Goal: Ask a question: Ask a question

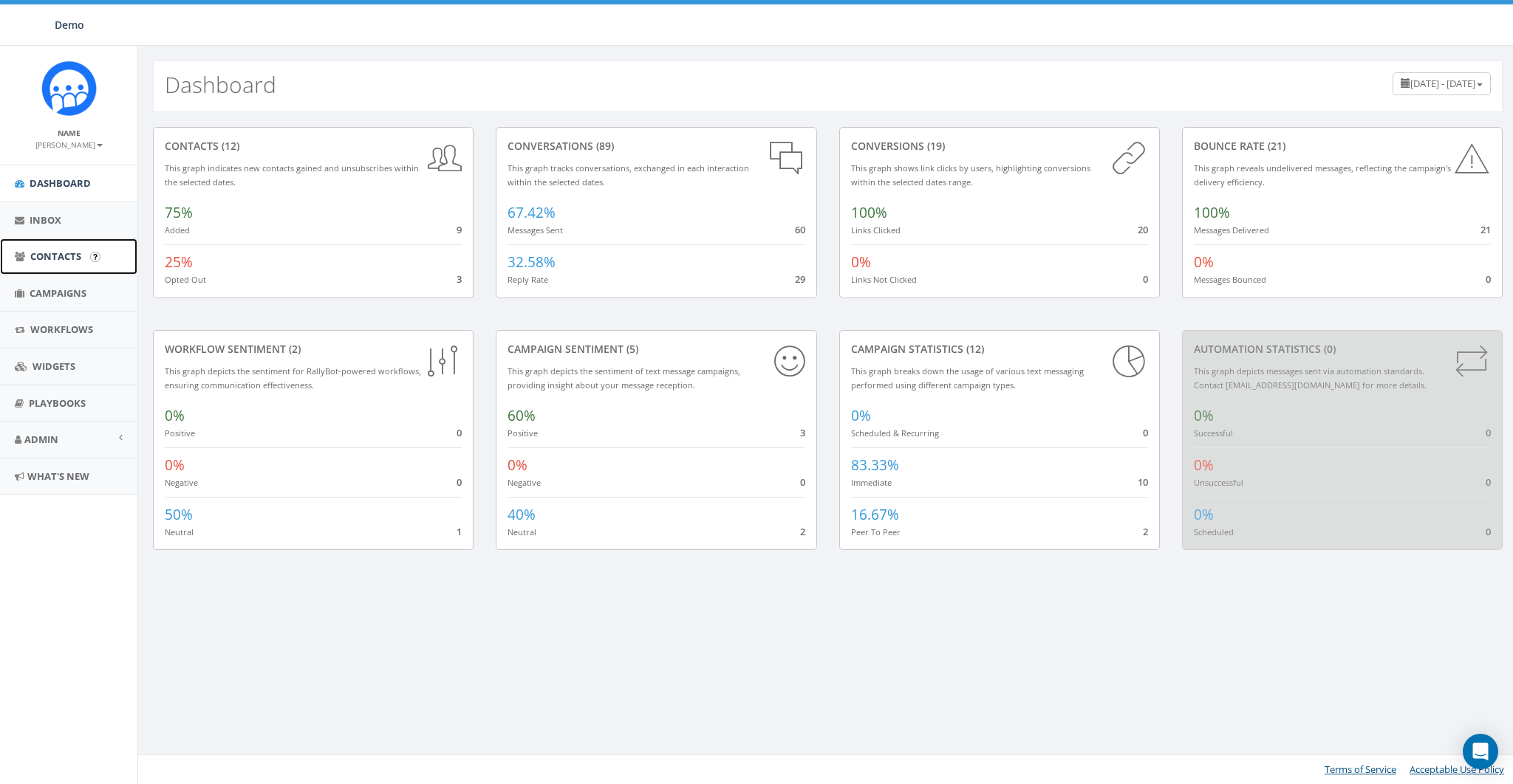
click at [56, 255] on span "Contacts" at bounding box center [56, 255] width 51 height 13
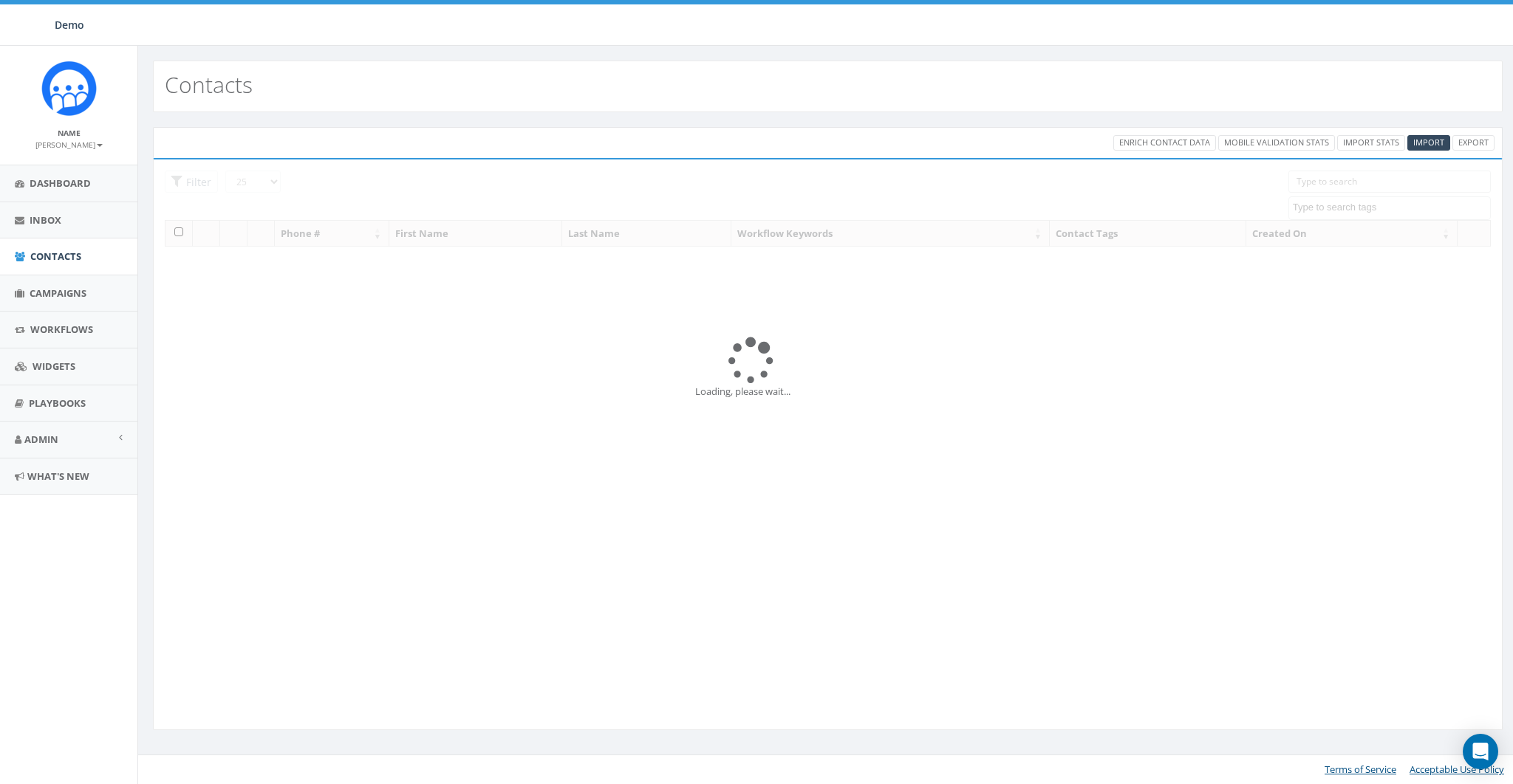
select select
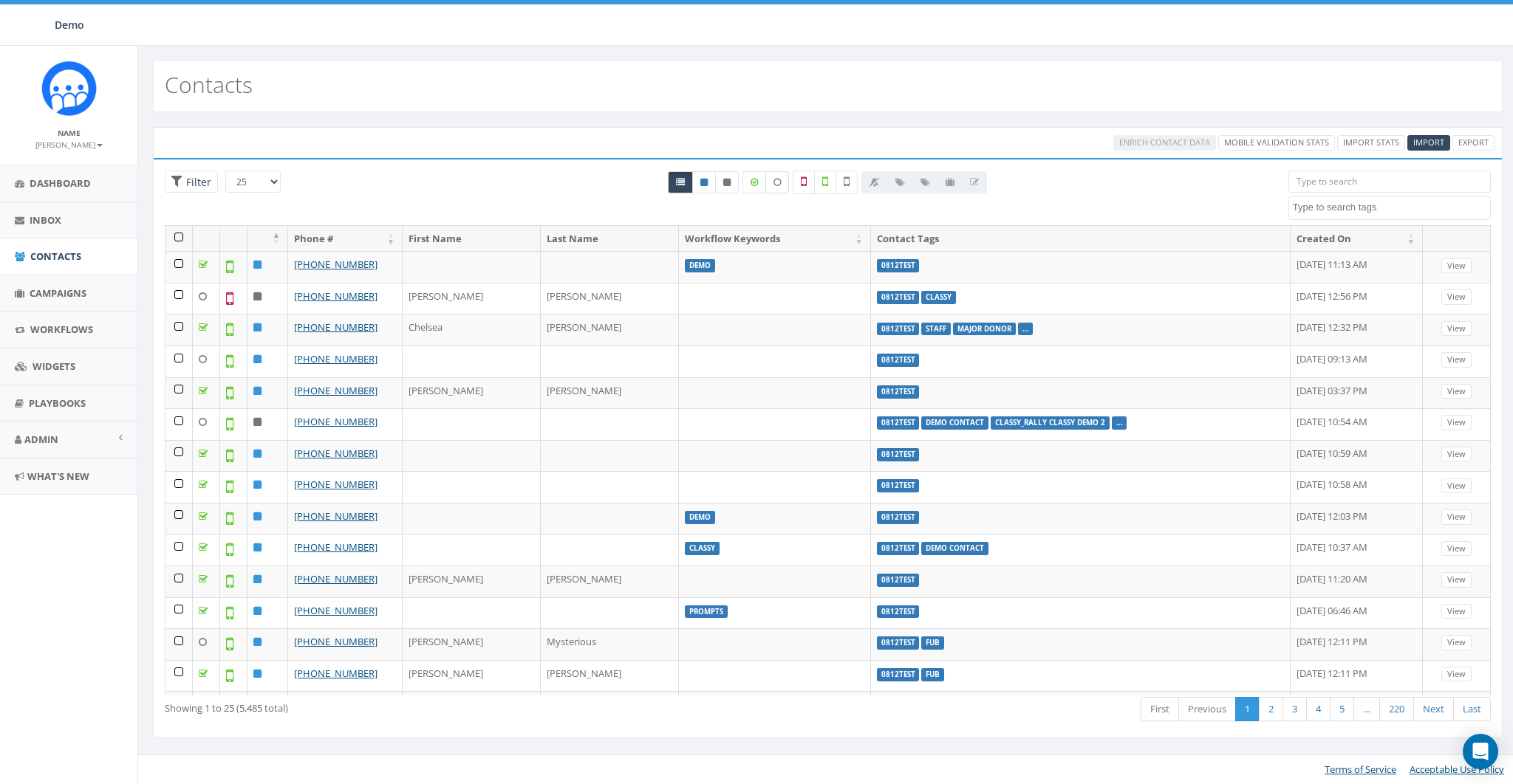
click at [775, 181] on icon at bounding box center [777, 182] width 8 height 8
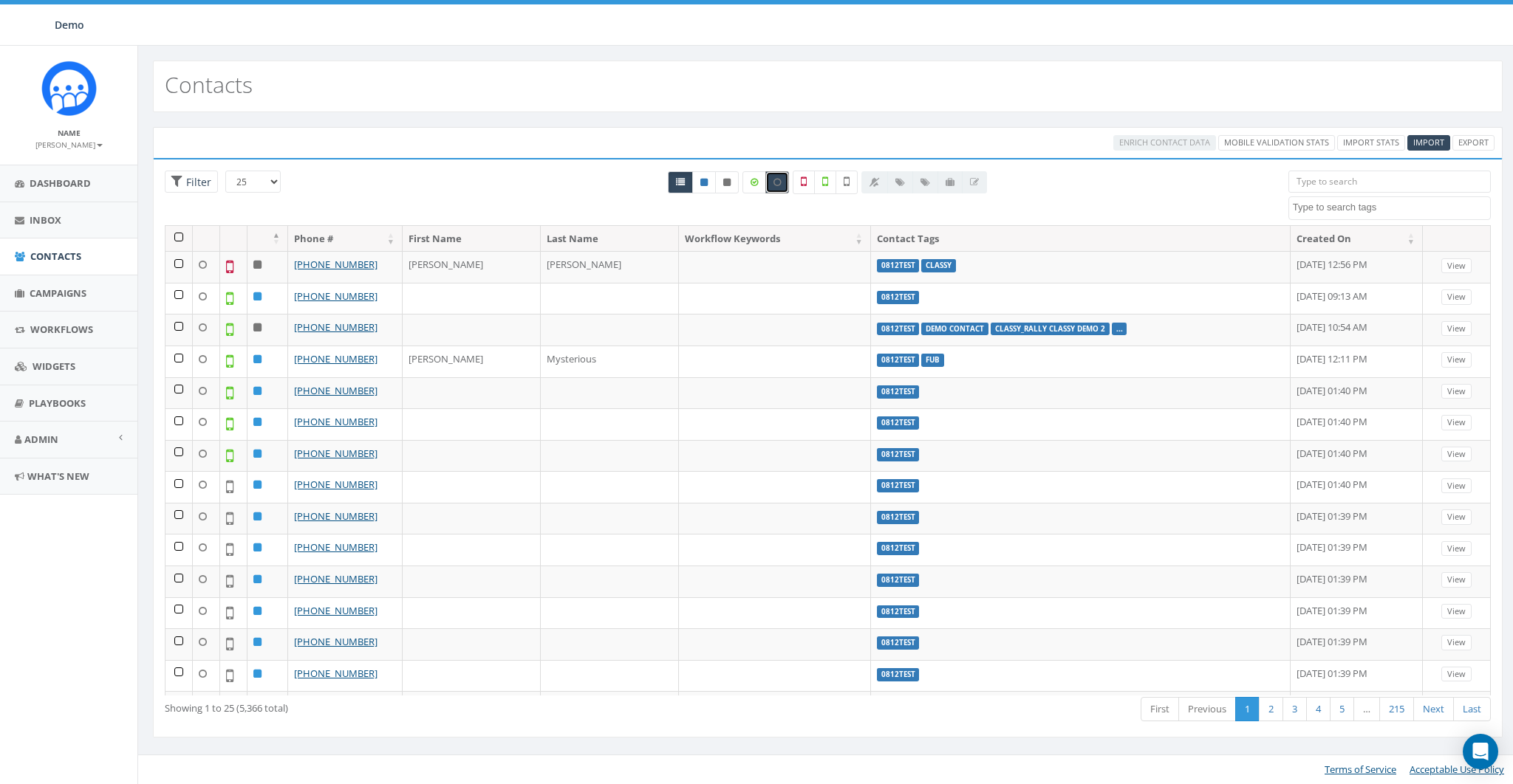
click at [775, 181] on icon at bounding box center [777, 182] width 8 height 8
checkbox input "false"
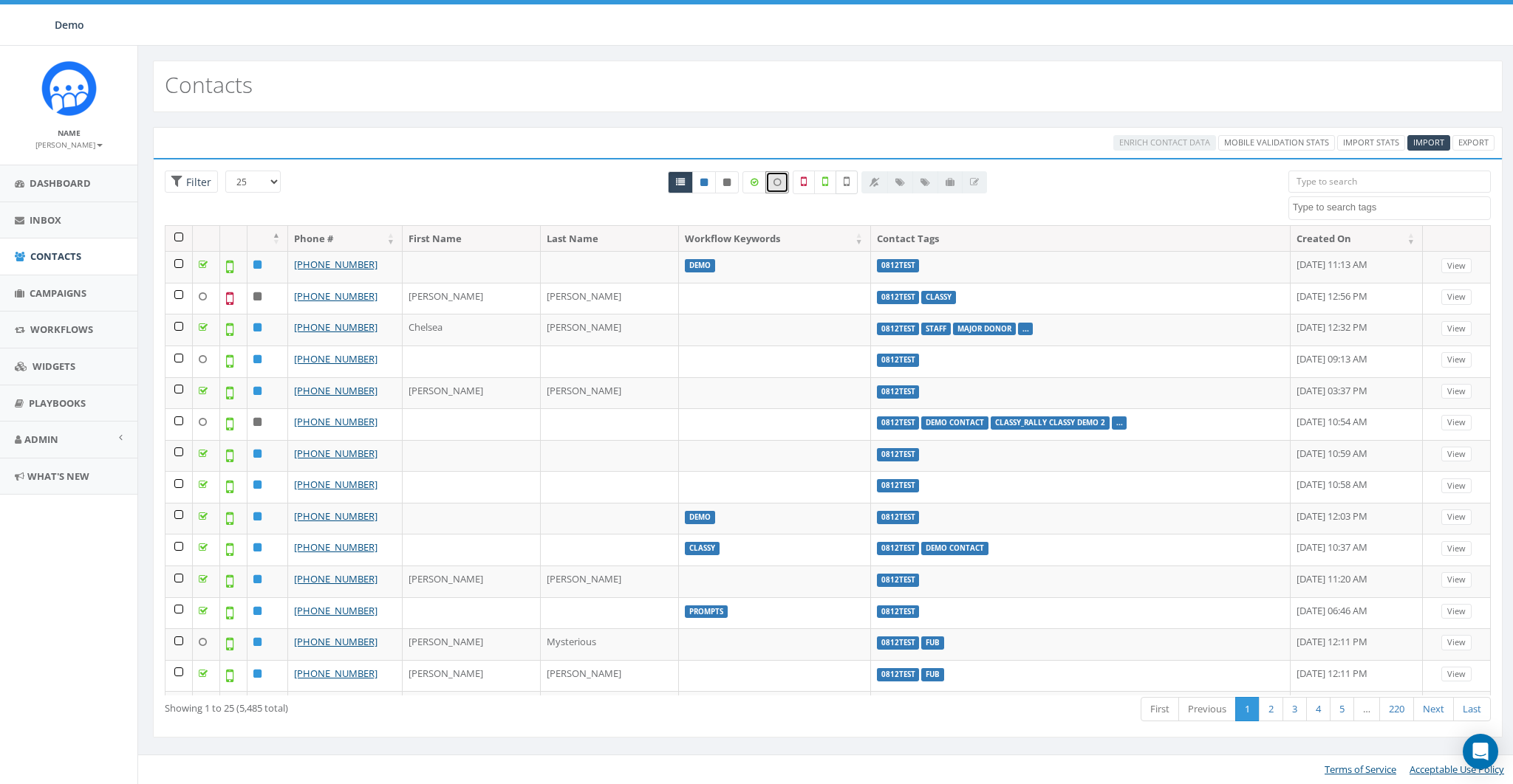
click at [842, 182] on label at bounding box center [846, 182] width 22 height 24
checkbox input "true"
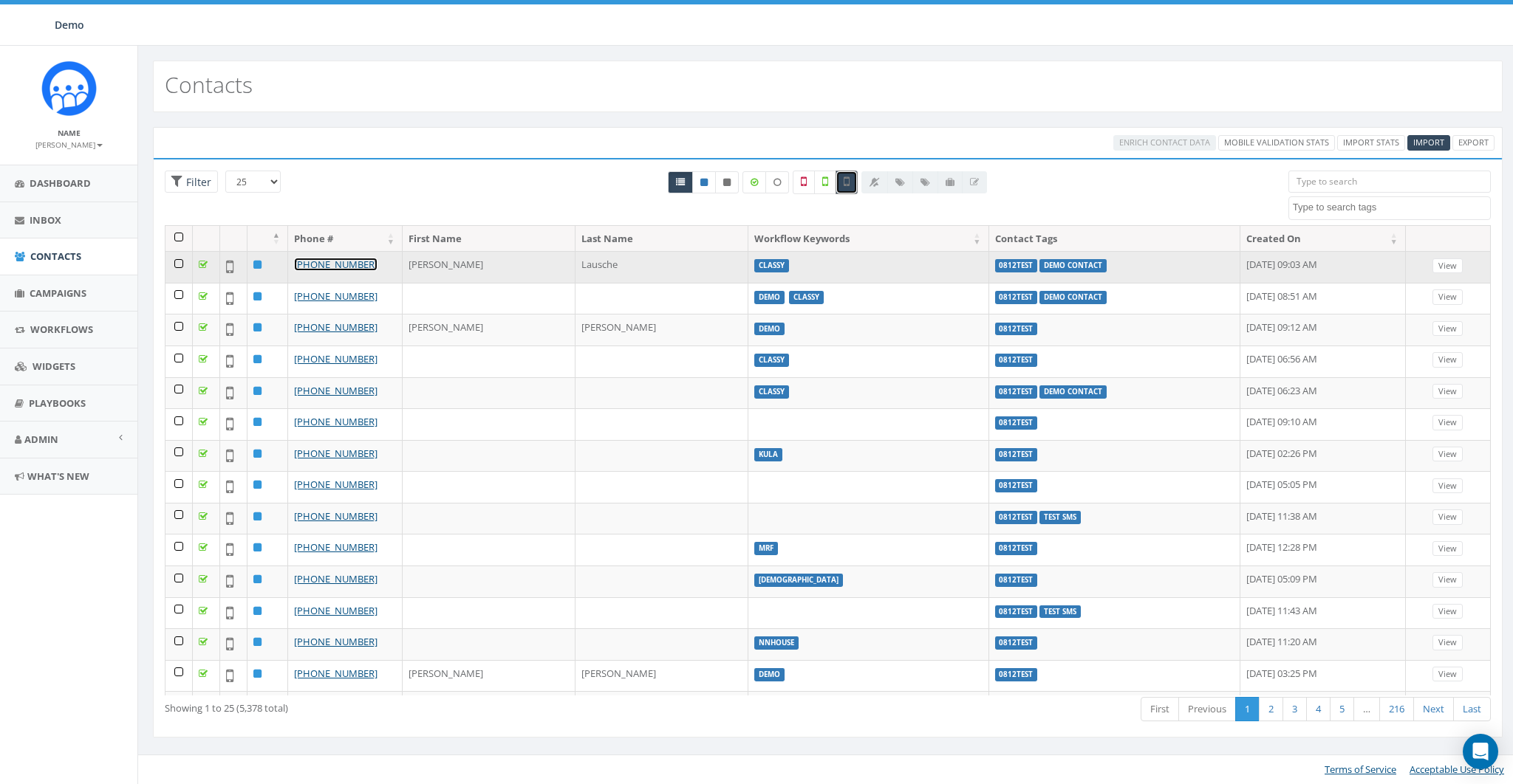
click at [320, 265] on link "+1 734-717-9091" at bounding box center [336, 264] width 83 height 13
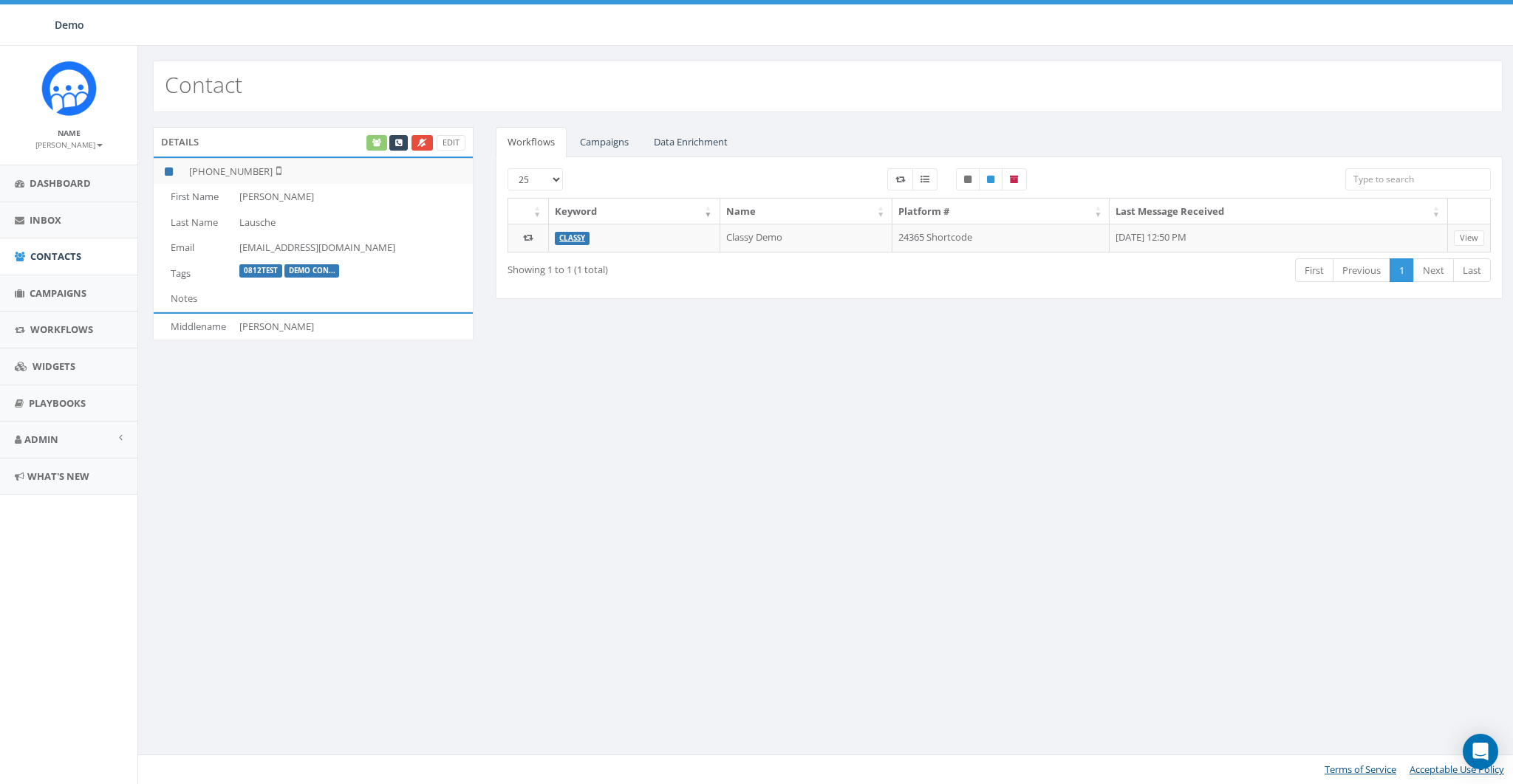
click at [381, 146] on div "Edit" at bounding box center [415, 143] width 101 height 15
click at [704, 137] on link "Data Enrichment" at bounding box center [691, 142] width 97 height 30
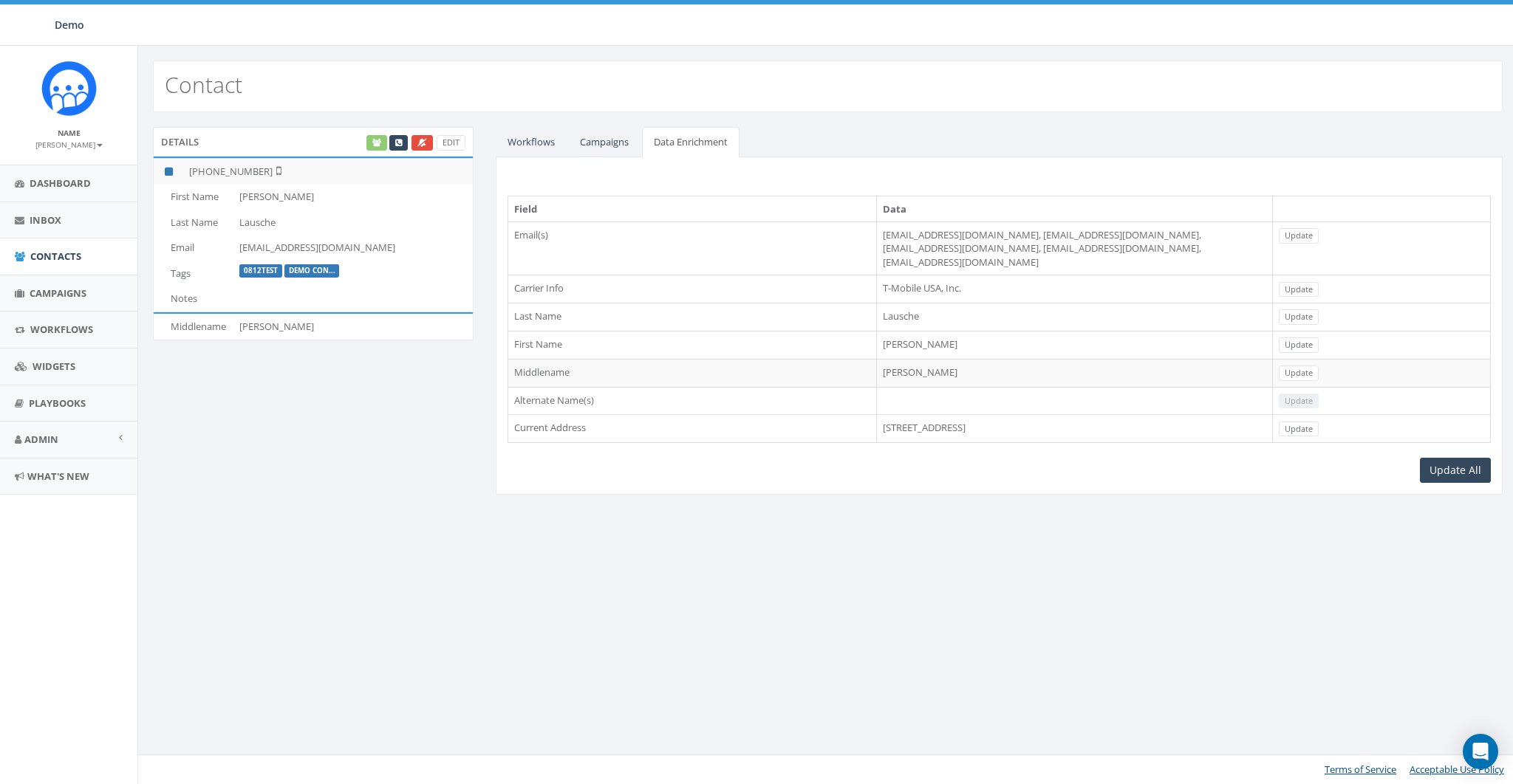
click at [876, 275] on td "T-Mobile USA, Inc." at bounding box center [1074, 289] width 396 height 28
click at [884, 415] on td "2258 SE Decade Ct, Hillsboro, OR, 97123" at bounding box center [1074, 429] width 396 height 28
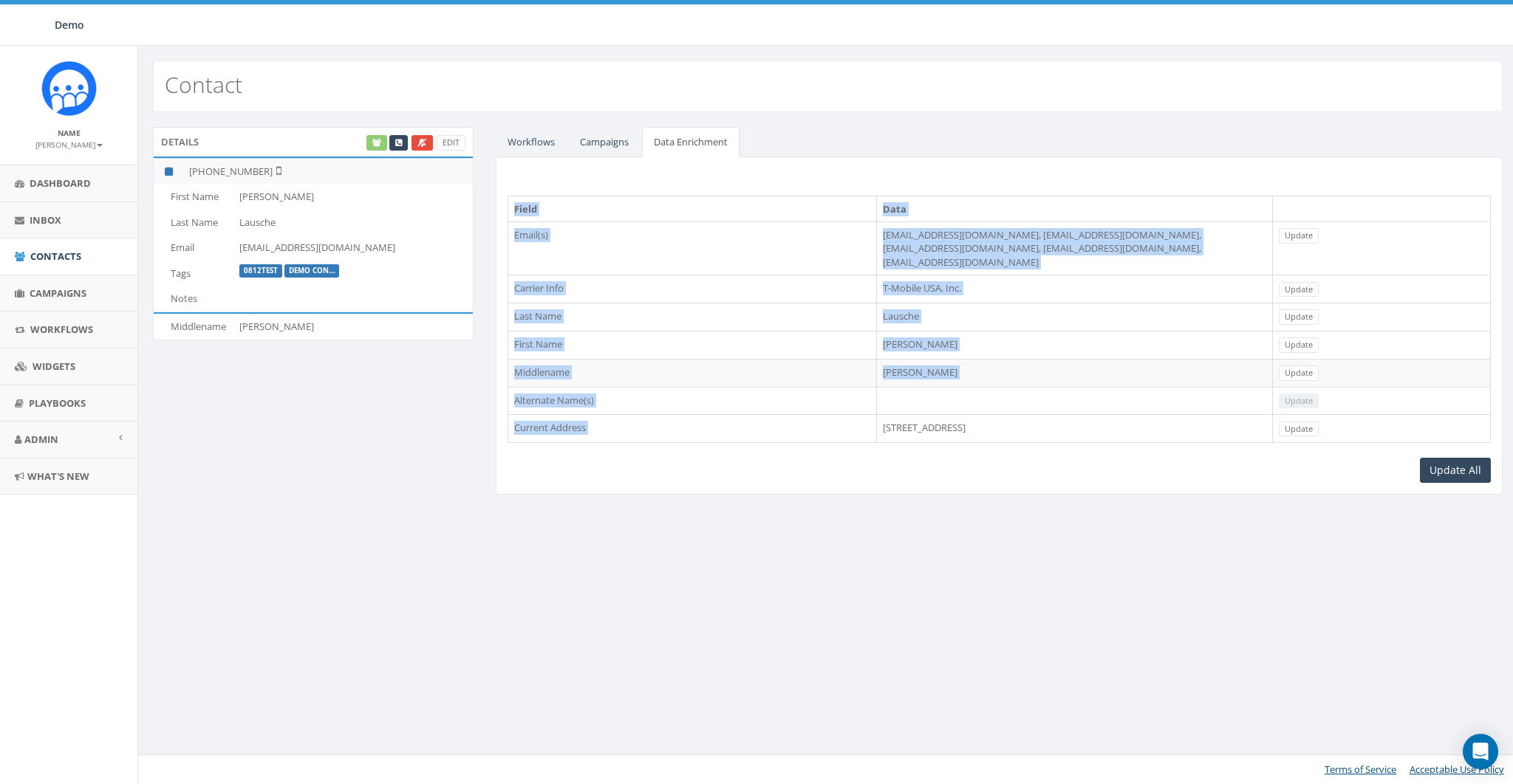
click at [885, 415] on td "2258 SE Decade Ct, Hillsboro, OR, 97123" at bounding box center [1074, 429] width 396 height 28
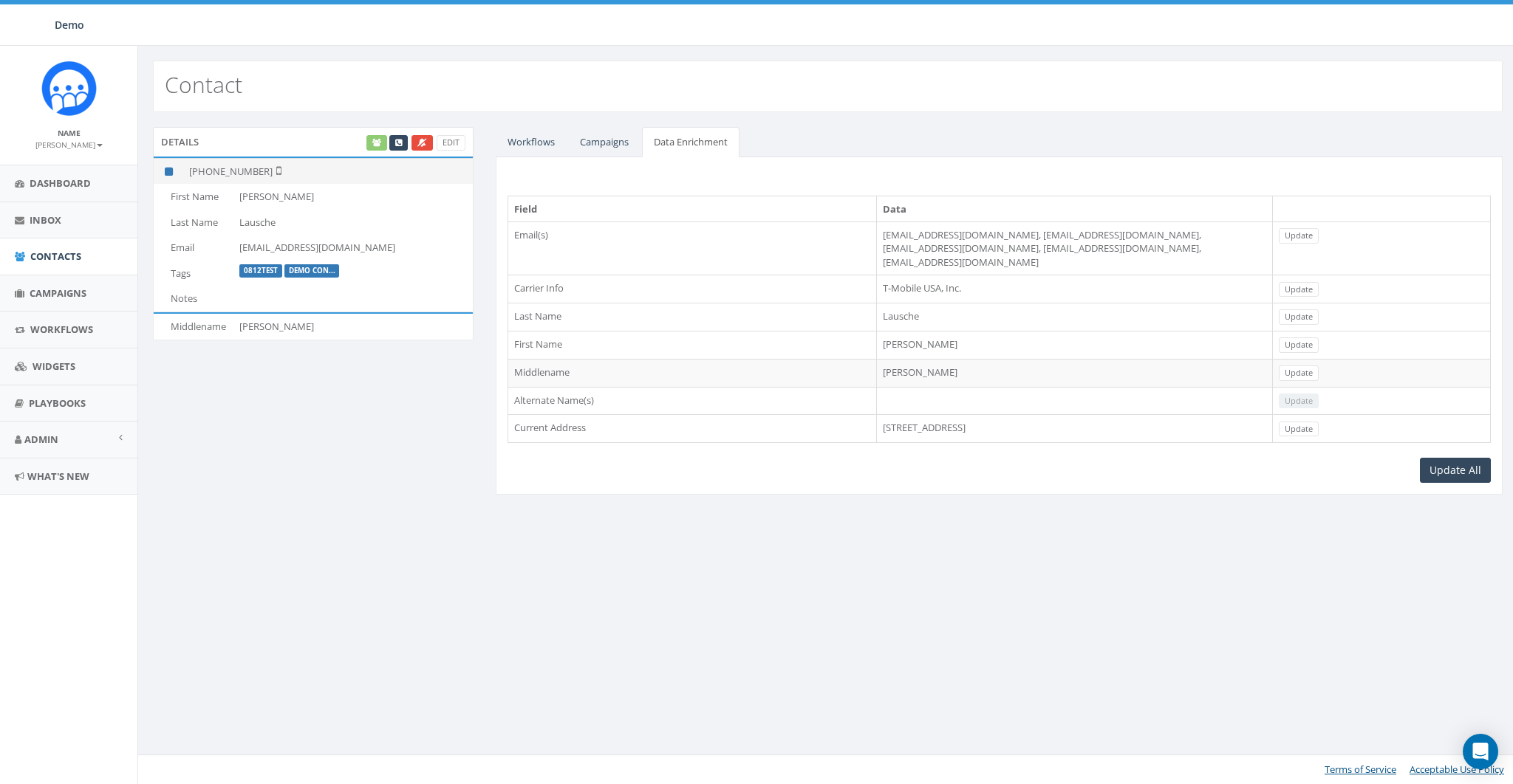
click at [235, 168] on td "+1 734-717-9091" at bounding box center [327, 171] width 289 height 25
click at [949, 502] on div "Details Edit +1 734-717-9091 First Name Adam Last Name Lausche Email alausche@g…" at bounding box center [828, 319] width 1379 height 416
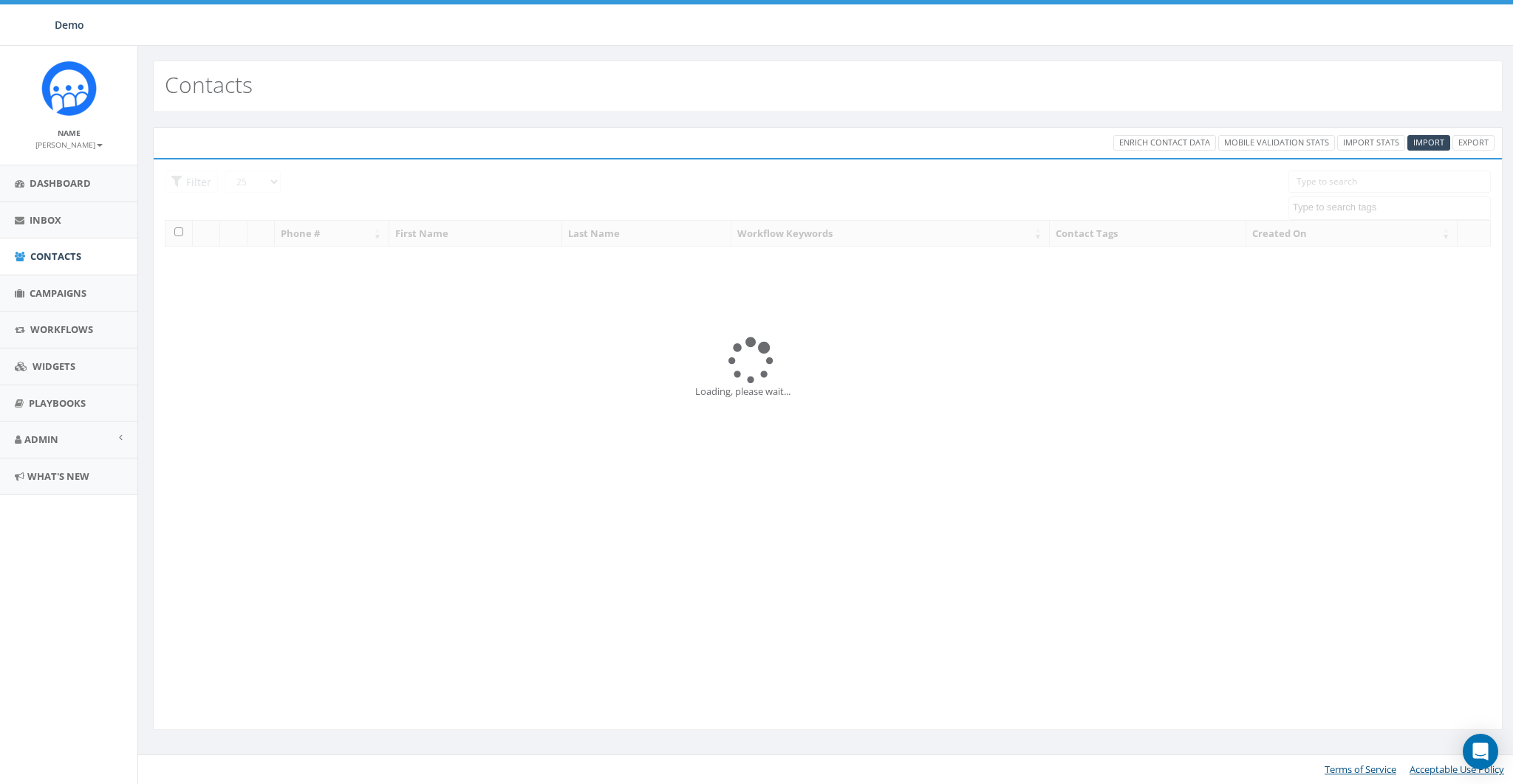
select select
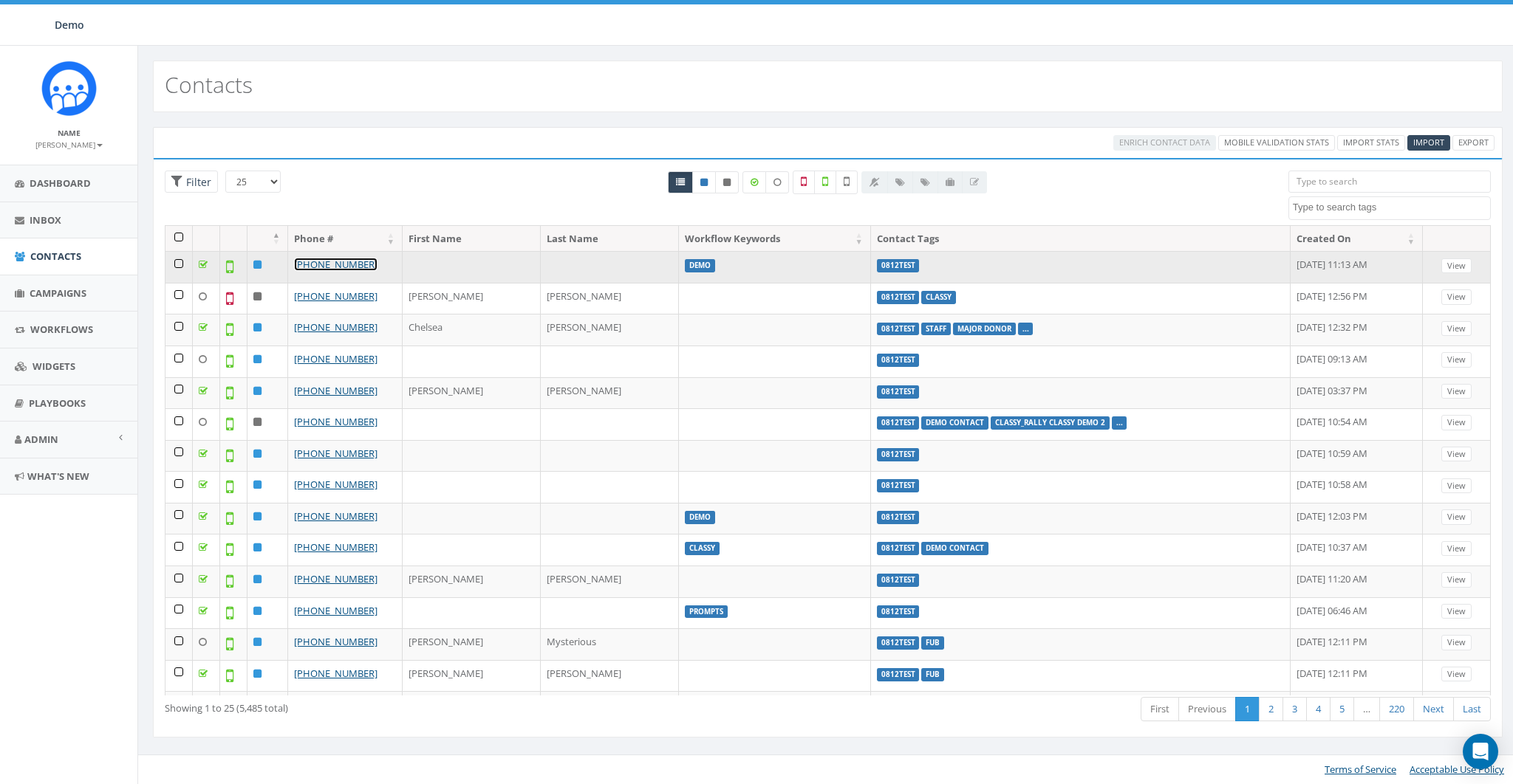
click at [334, 267] on link "[PHONE_NUMBER]" at bounding box center [336, 264] width 83 height 13
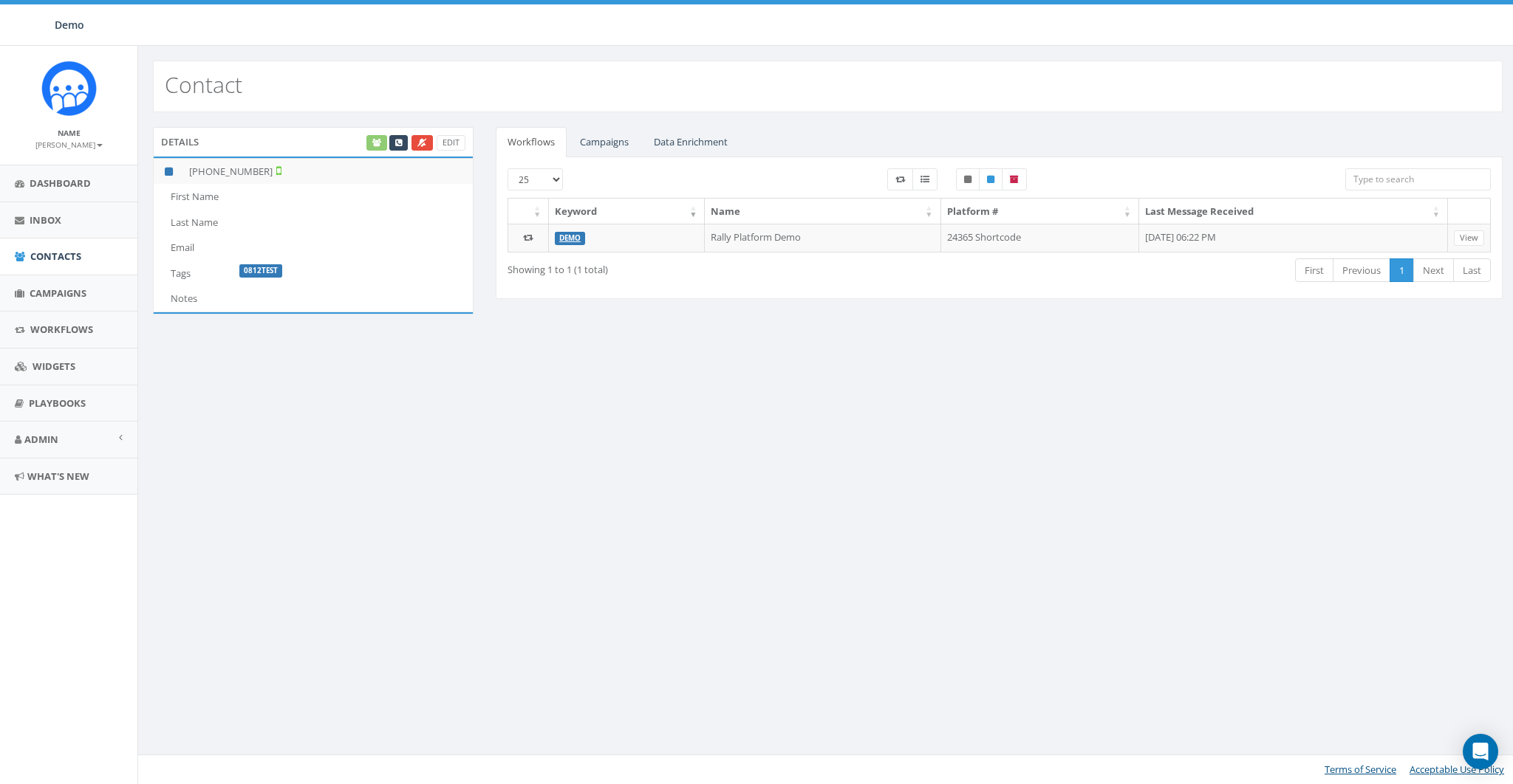
click at [714, 151] on link "Data Enrichment" at bounding box center [691, 142] width 97 height 30
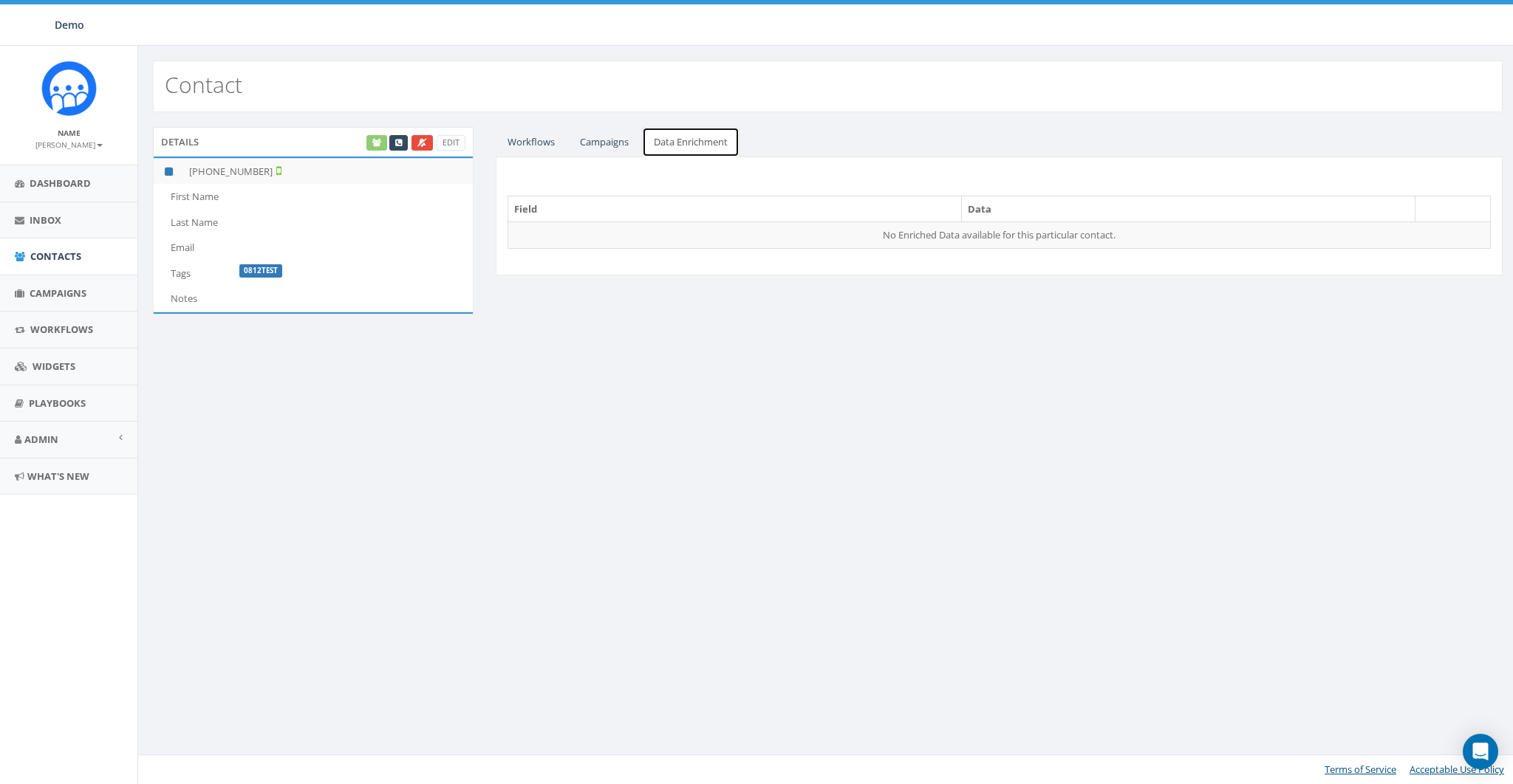
click at [701, 144] on link "Data Enrichment" at bounding box center [691, 142] width 97 height 30
click at [381, 140] on div "Edit" at bounding box center [415, 143] width 101 height 15
click at [550, 144] on link "Workflows" at bounding box center [531, 142] width 71 height 30
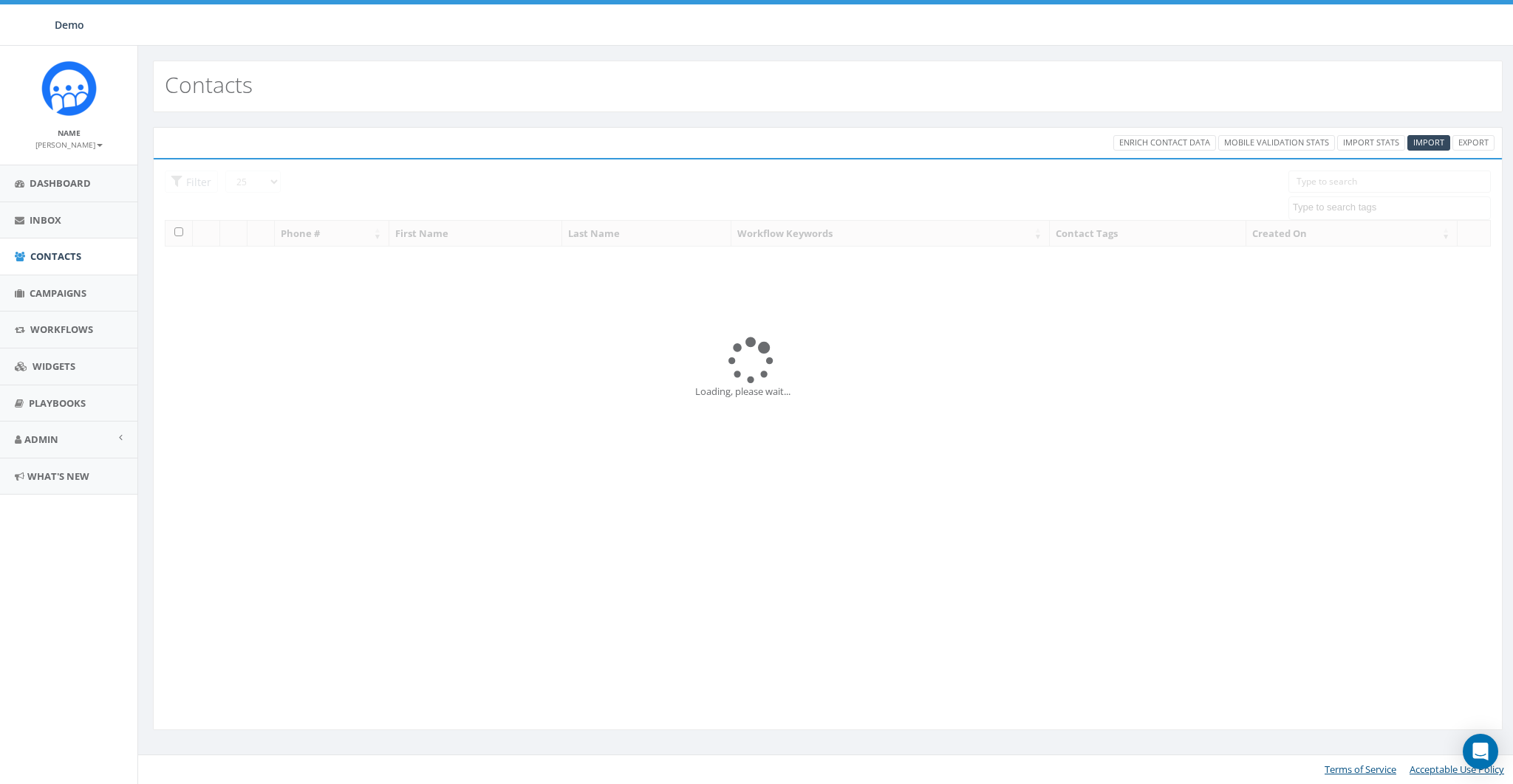
select select
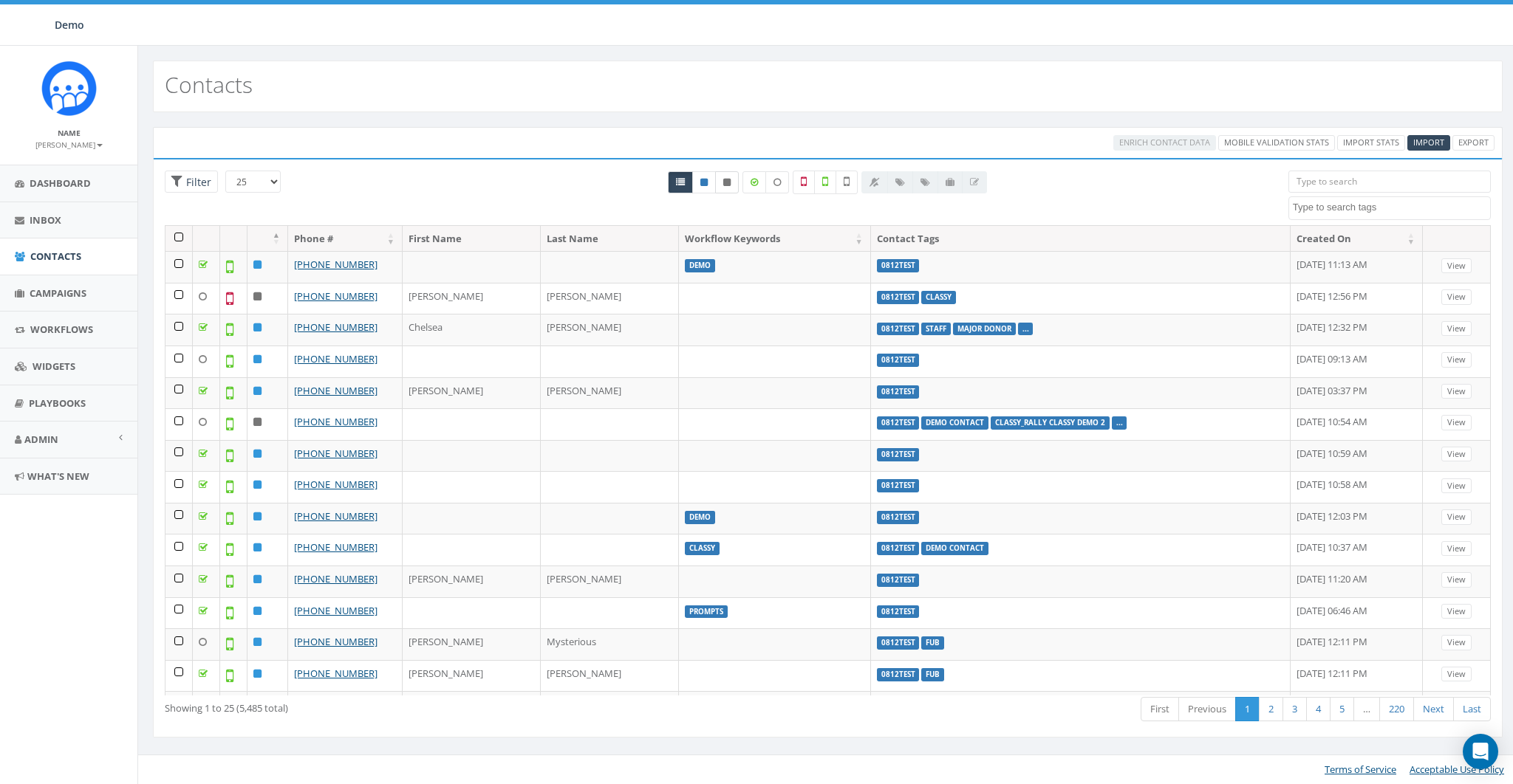
click at [724, 177] on link at bounding box center [726, 182] width 24 height 22
radio input "true"
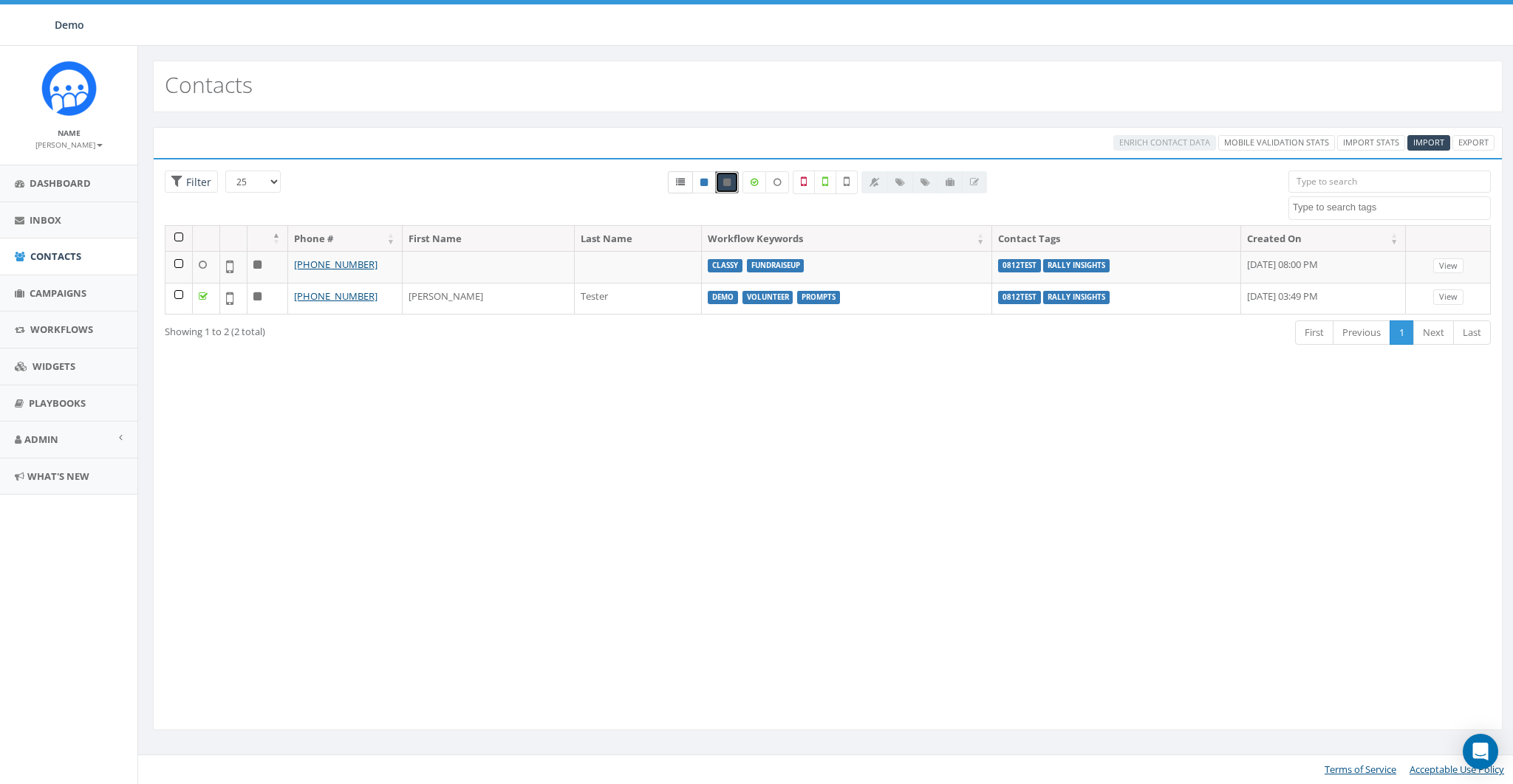
click at [677, 181] on link at bounding box center [680, 182] width 25 height 22
radio input "true"
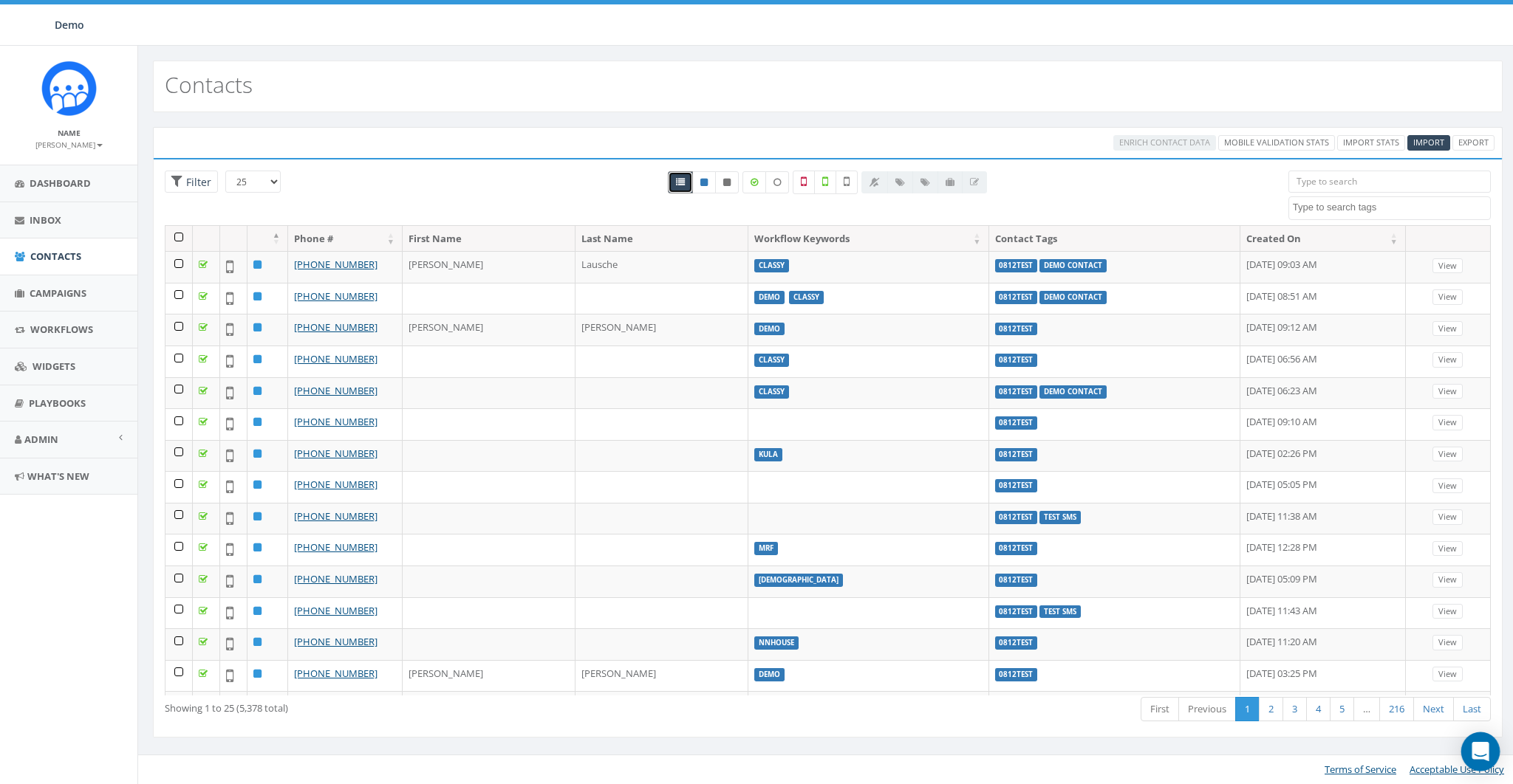
click at [1482, 748] on icon "Open Intercom Messenger" at bounding box center [1480, 752] width 17 height 19
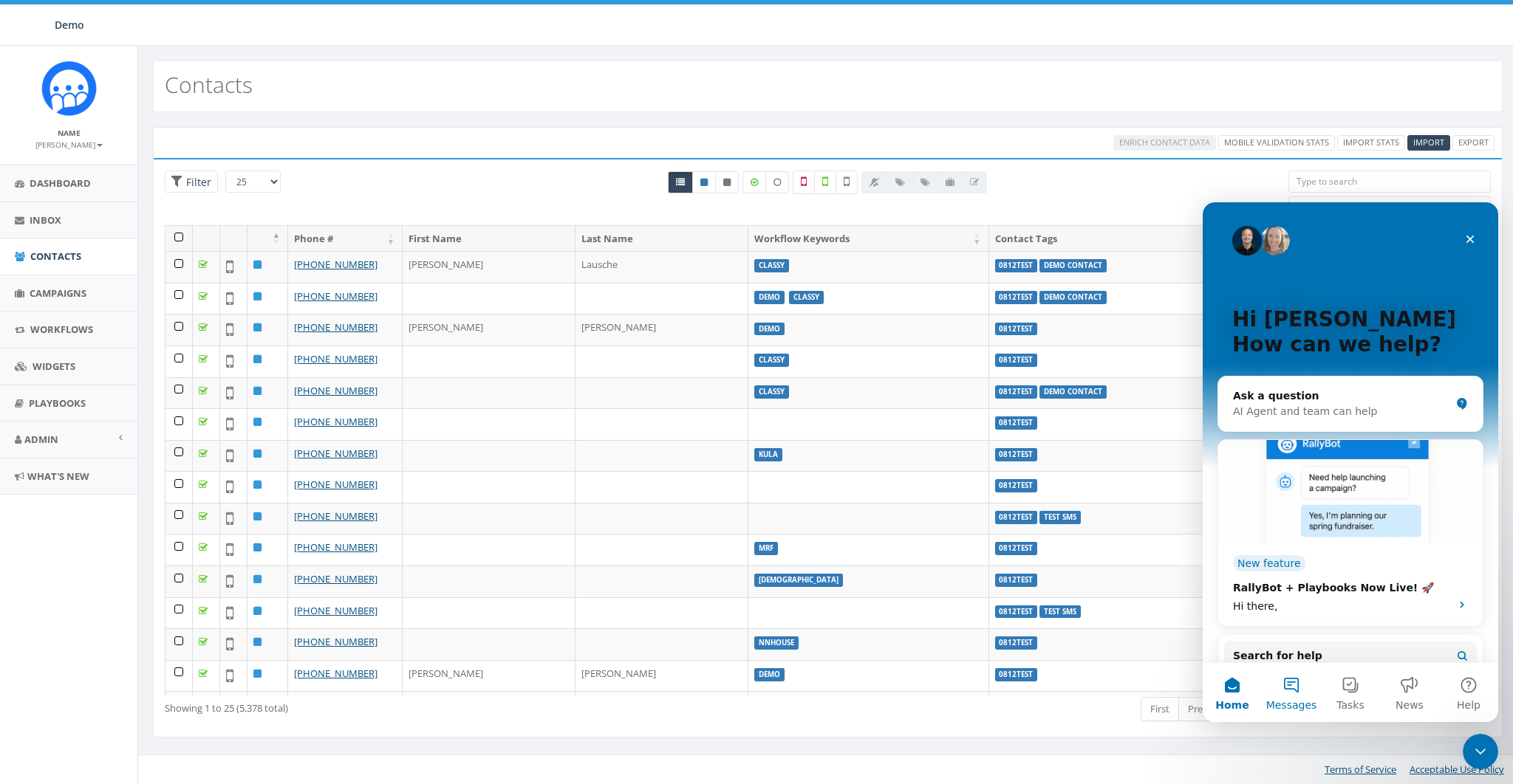
click at [1291, 696] on button "Messages" at bounding box center [1291, 692] width 59 height 59
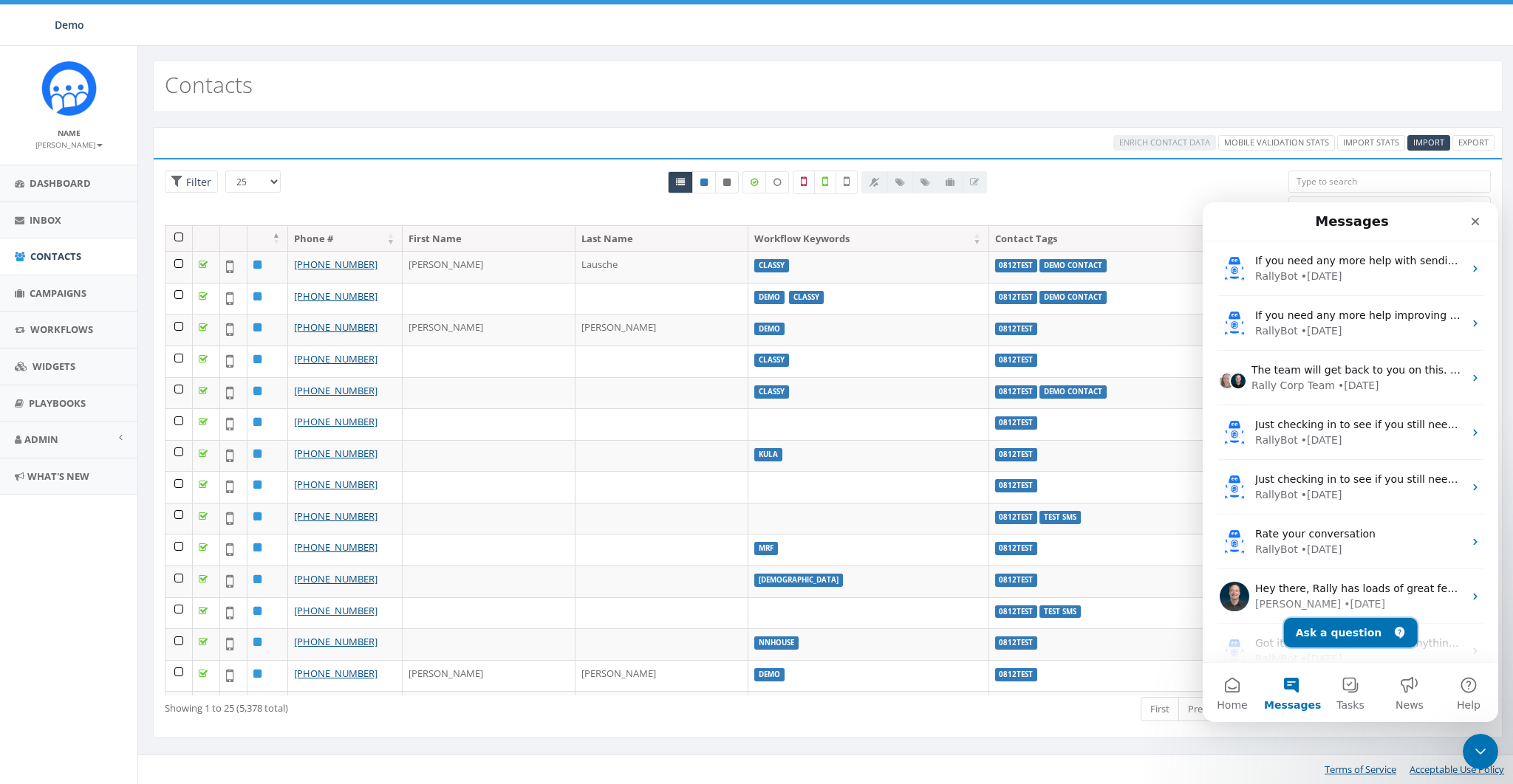
click at [1345, 629] on button "Ask a question" at bounding box center [1350, 633] width 134 height 29
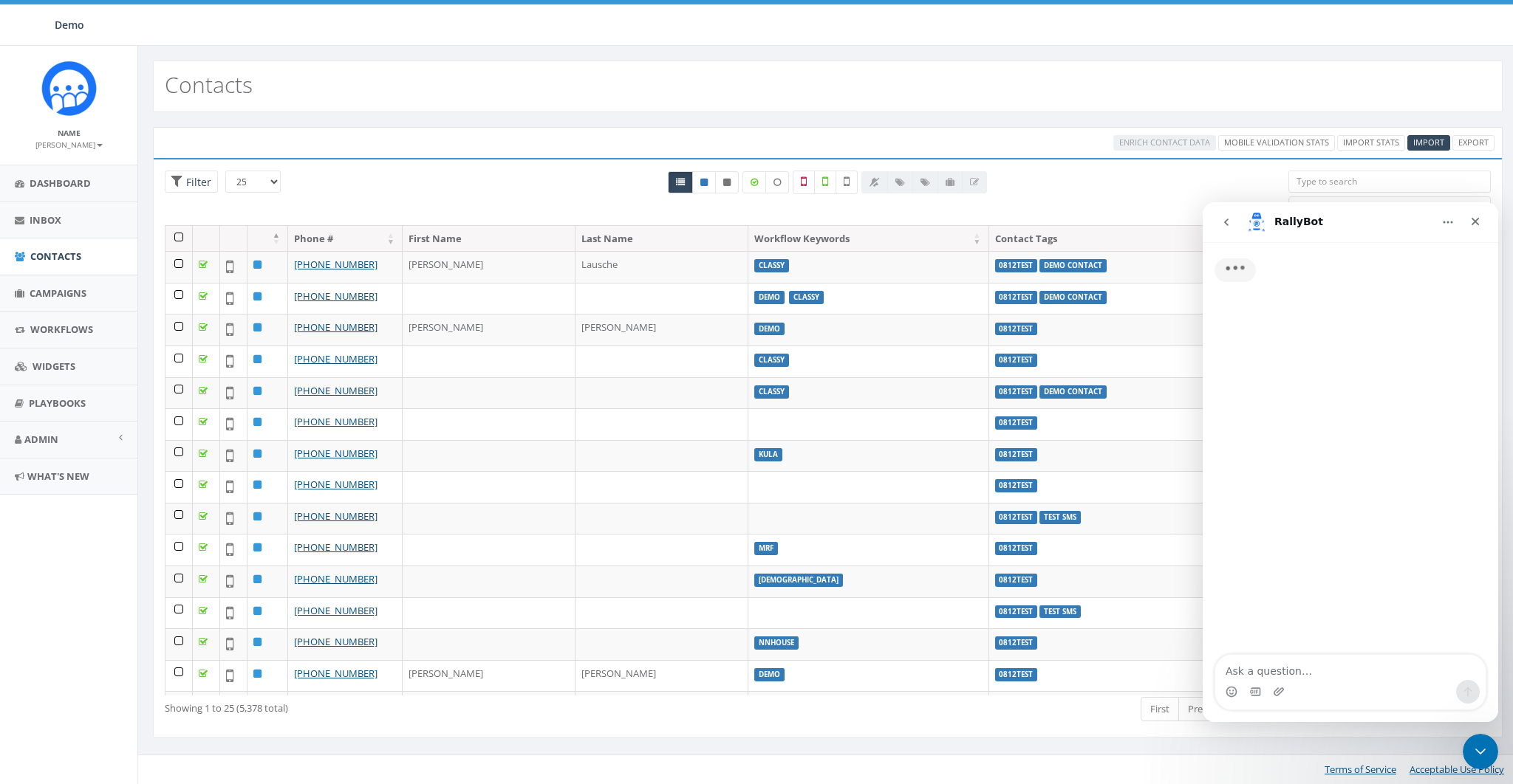
click at [1320, 667] on textarea "Ask a question…" at bounding box center [1350, 667] width 270 height 25
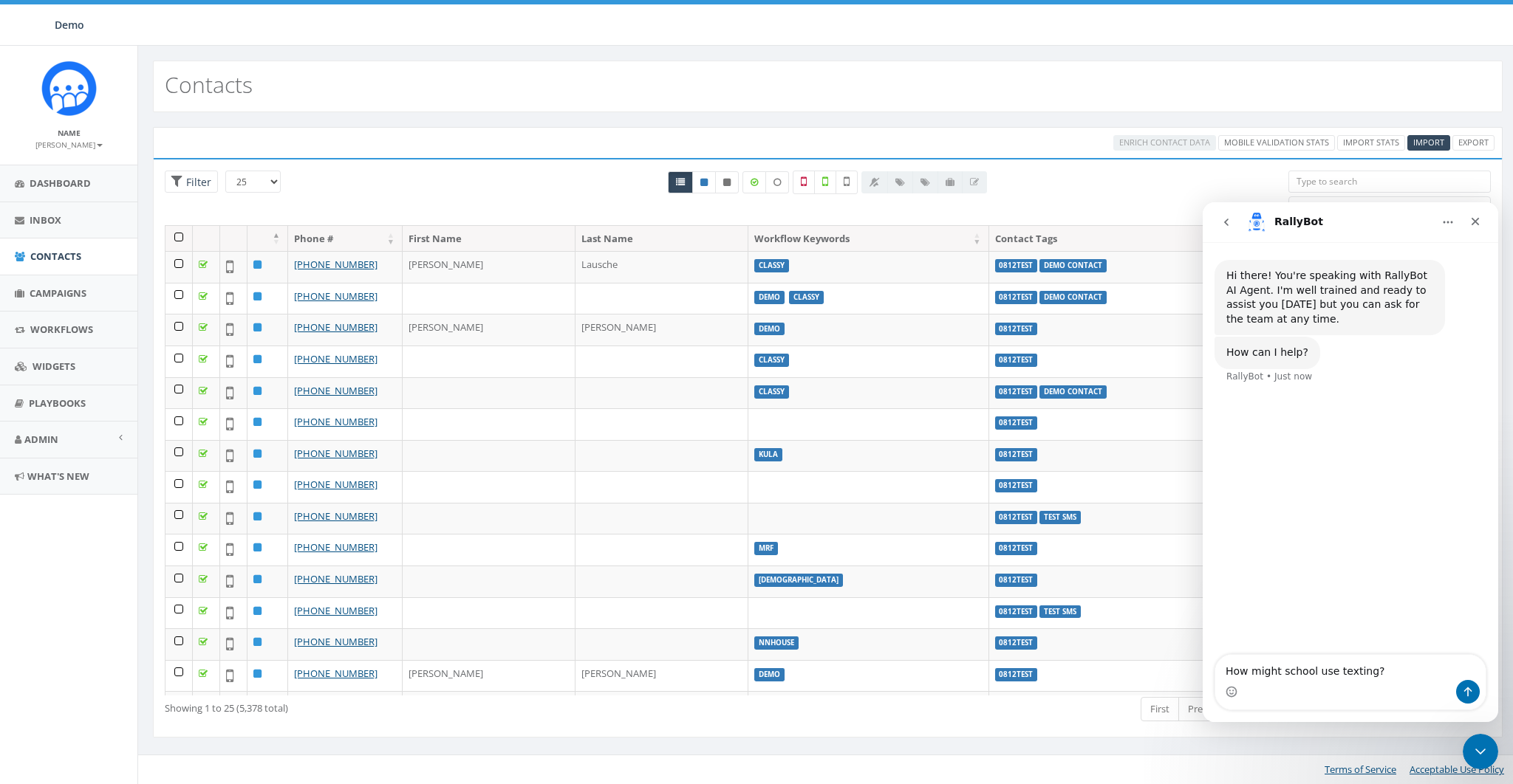
type textarea "How might school use texting?"
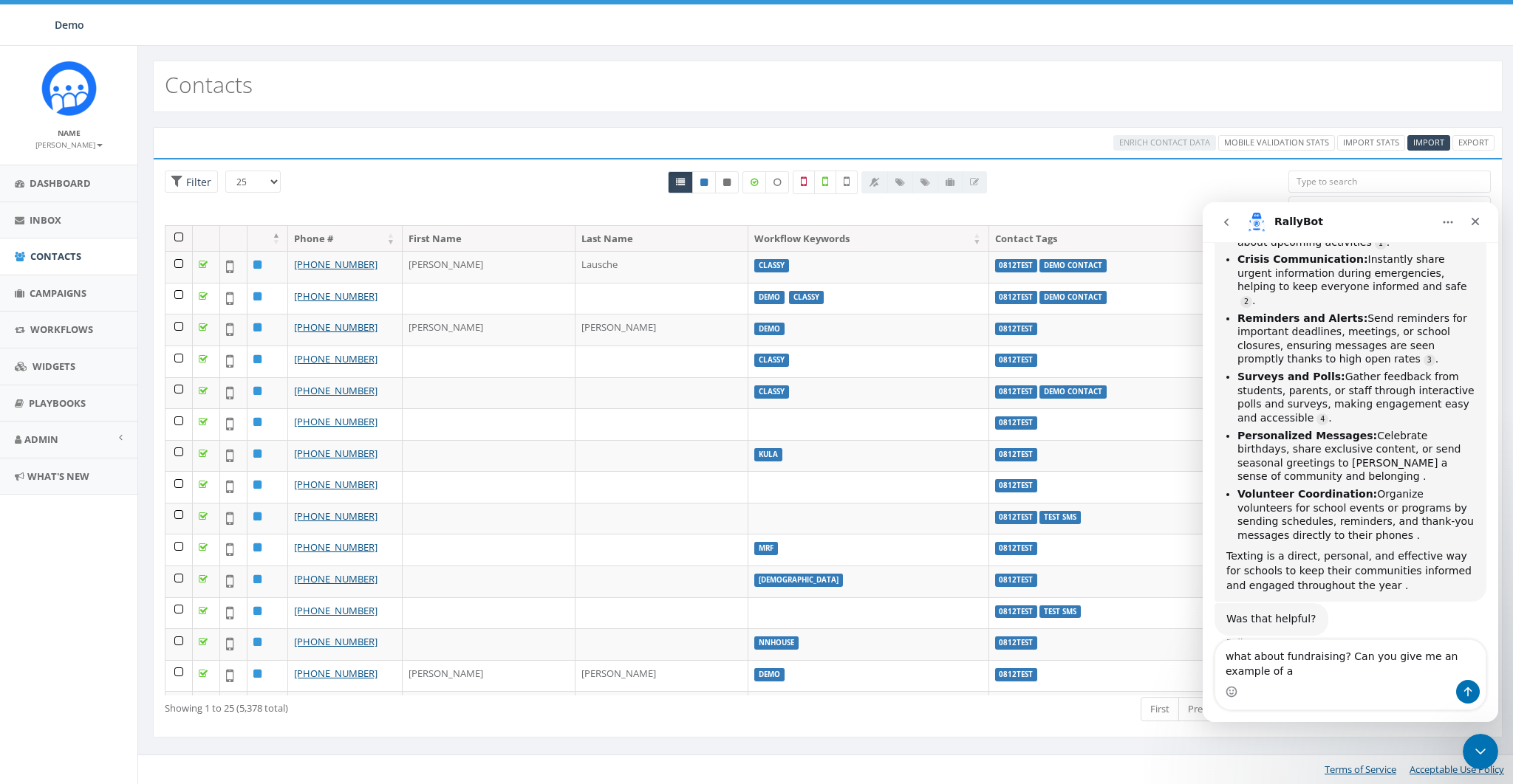
scroll to position [313, 0]
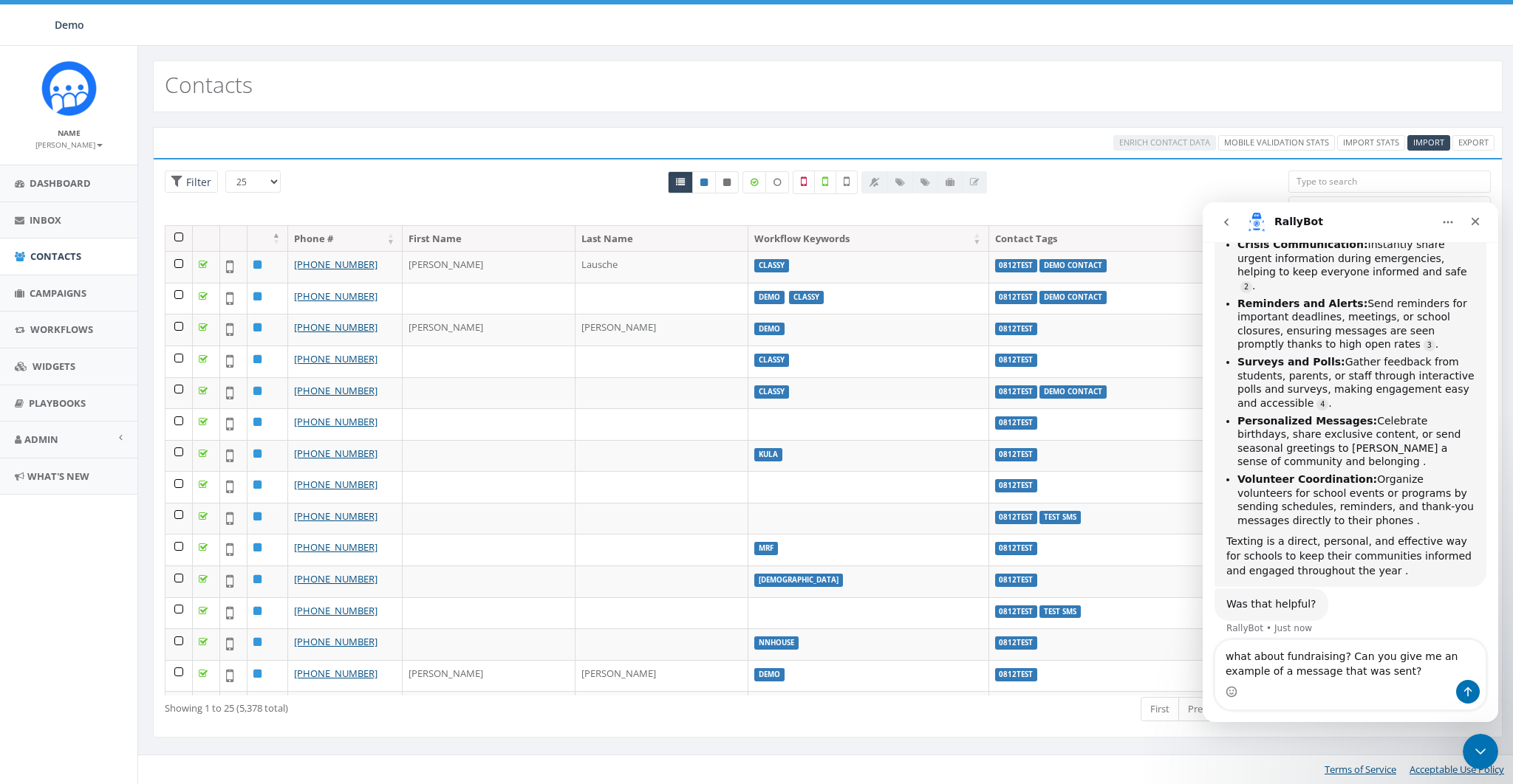
type textarea "what about fundraising? Can you give me an example of a message that was sent?"
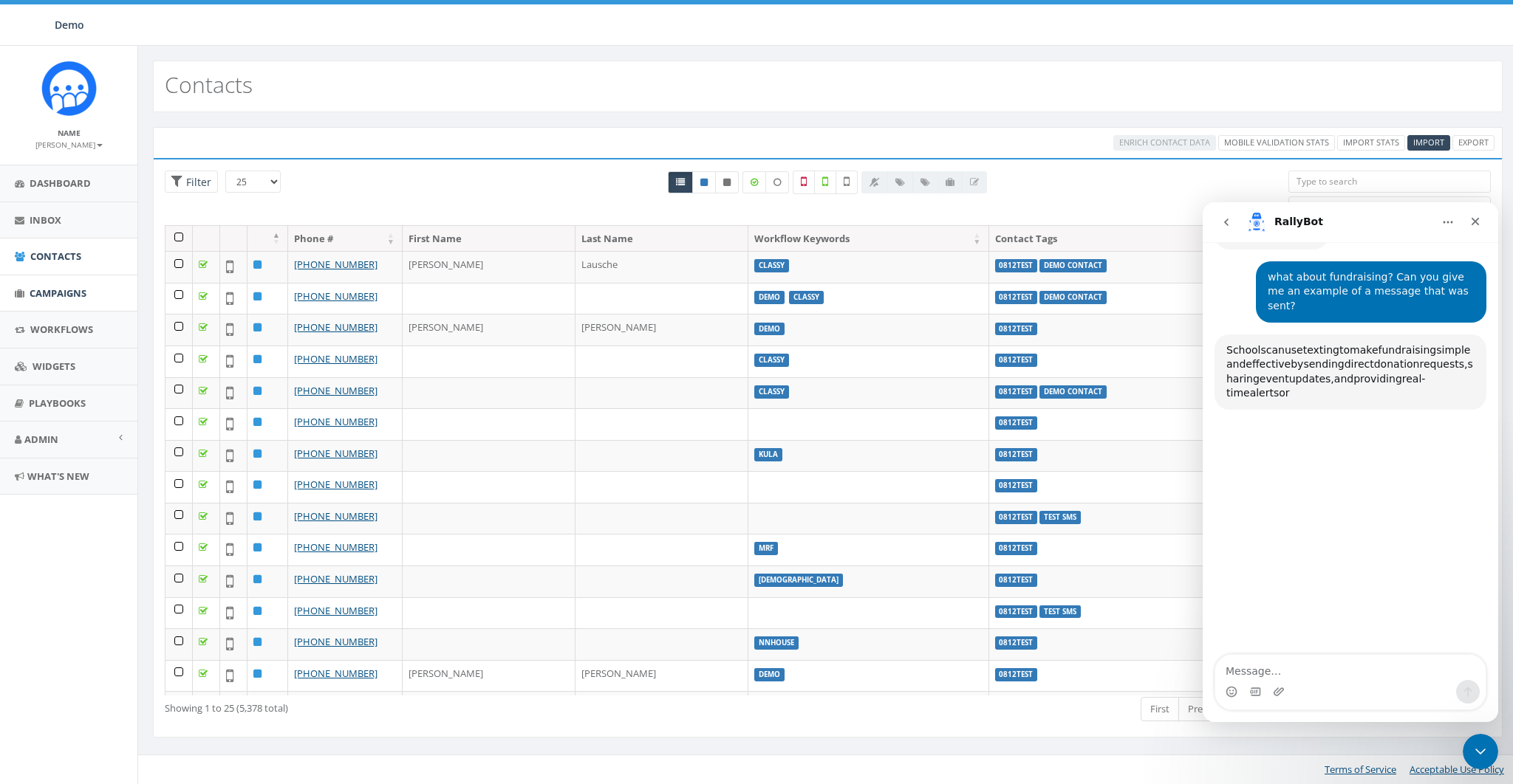
scroll to position [671, 0]
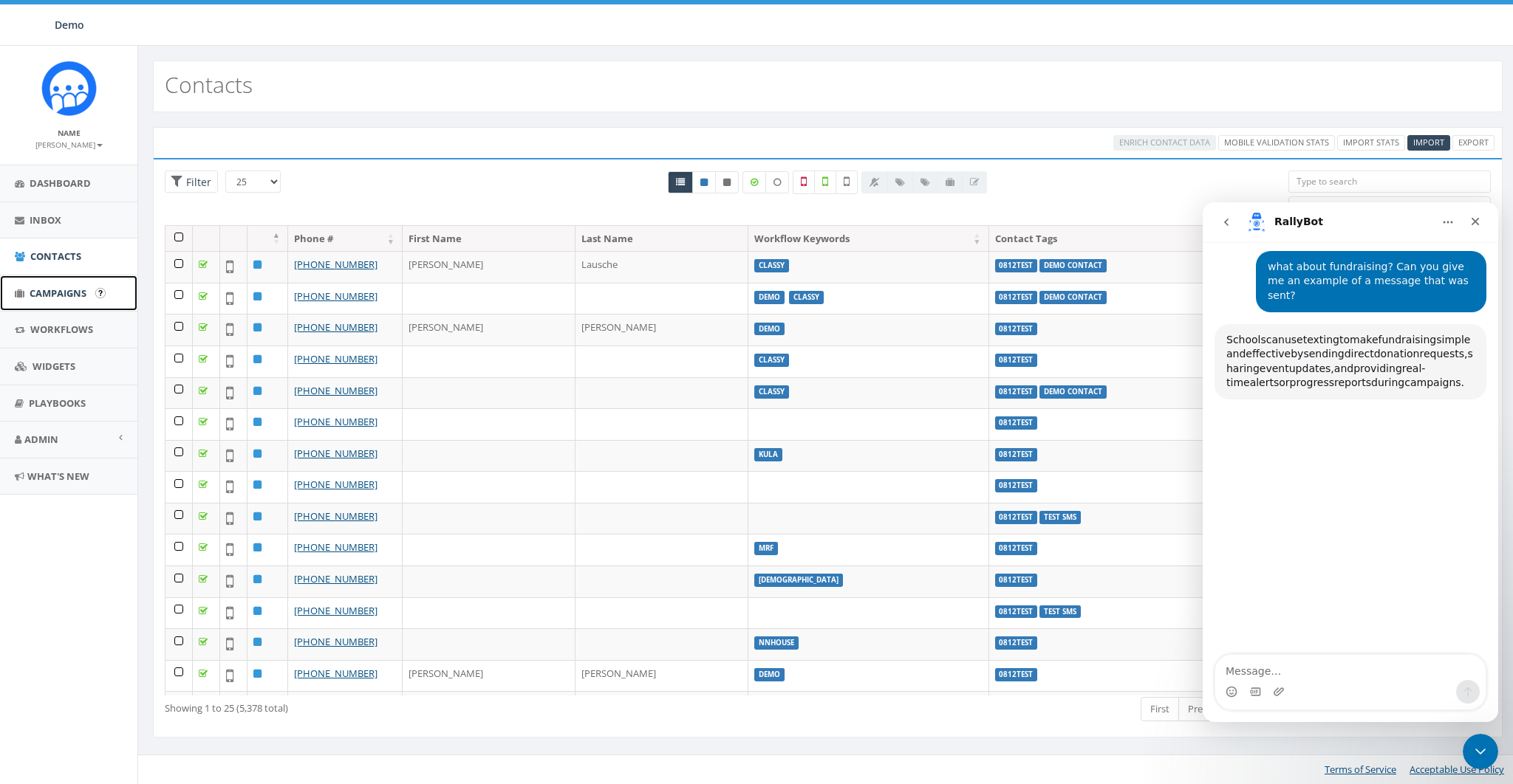
click at [47, 299] on span "Campaigns" at bounding box center [58, 292] width 57 height 13
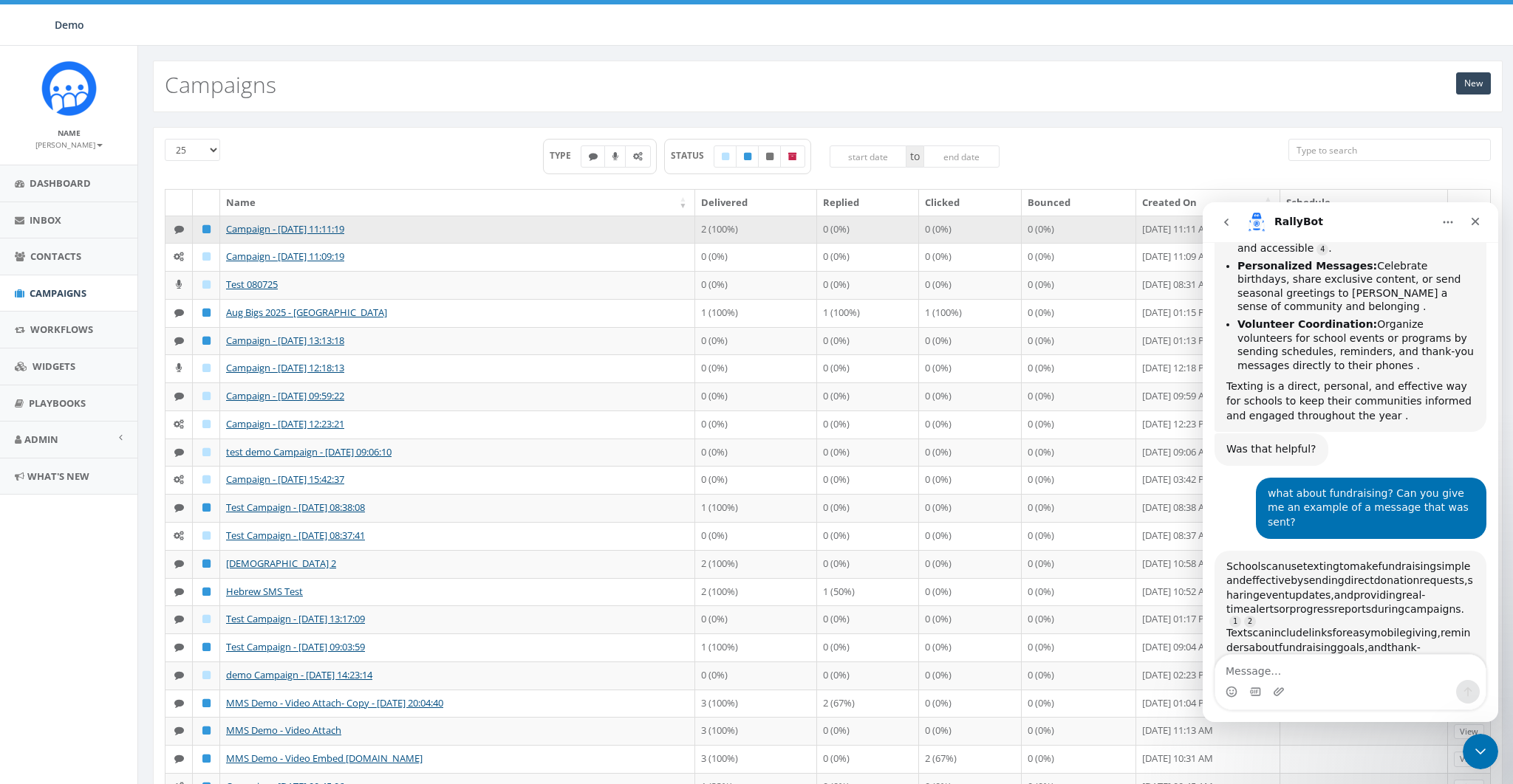
scroll to position [478, 0]
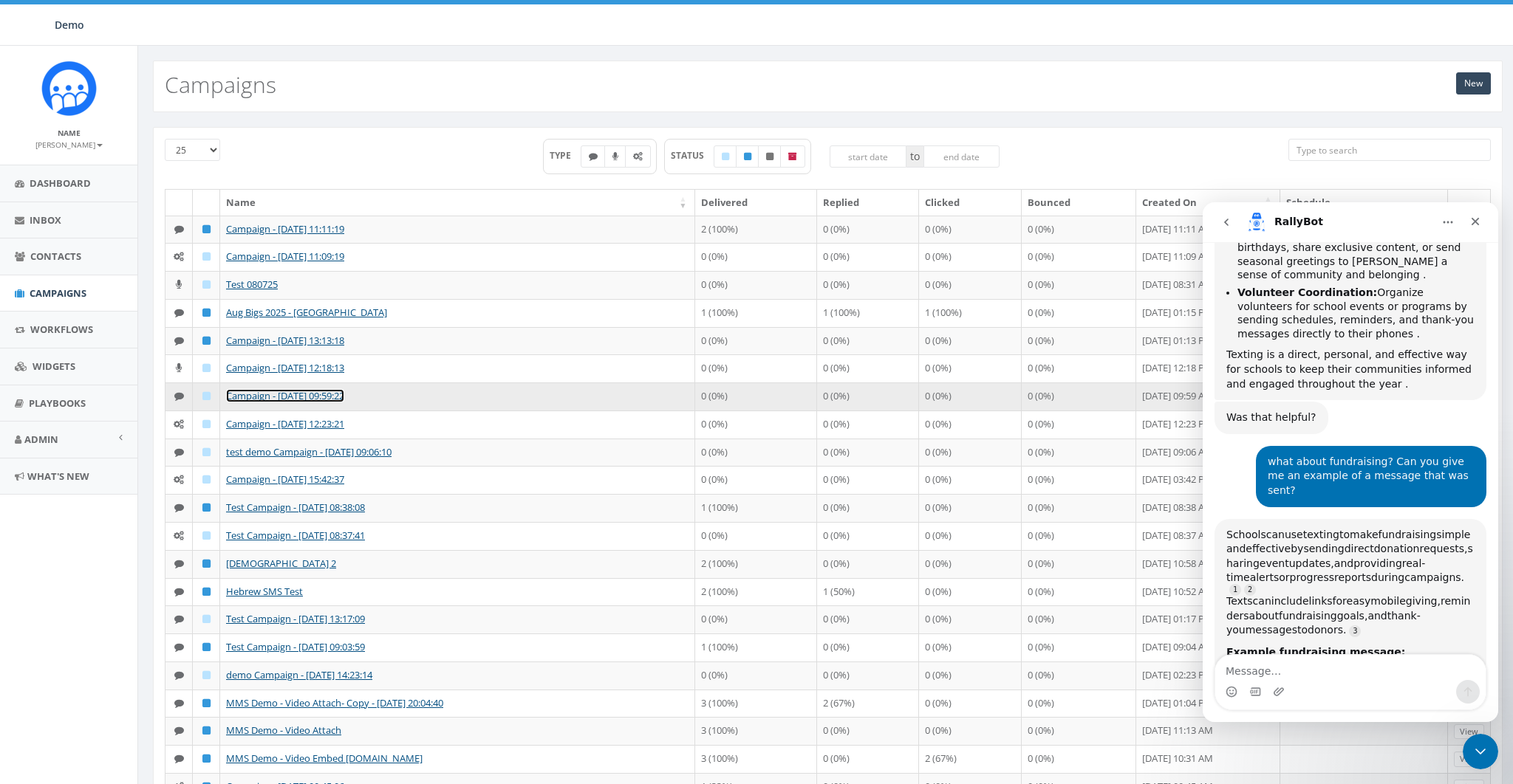
click at [243, 394] on link "Campaign - [DATE] 09:59:22" at bounding box center [285, 395] width 118 height 13
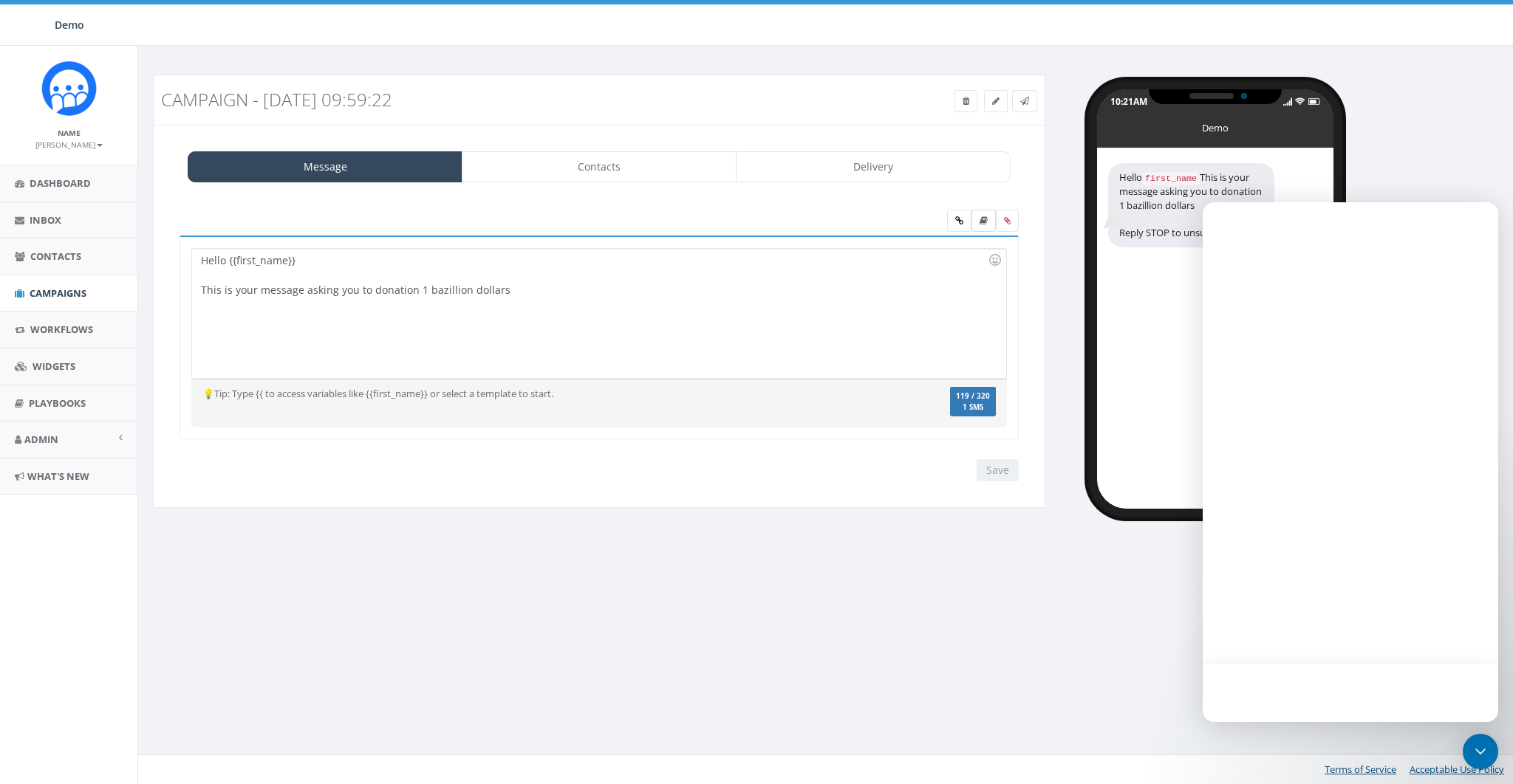
drag, startPoint x: 953, startPoint y: 275, endPoint x: 980, endPoint y: 221, distance: 60.4
click at [953, 272] on div at bounding box center [594, 275] width 787 height 15
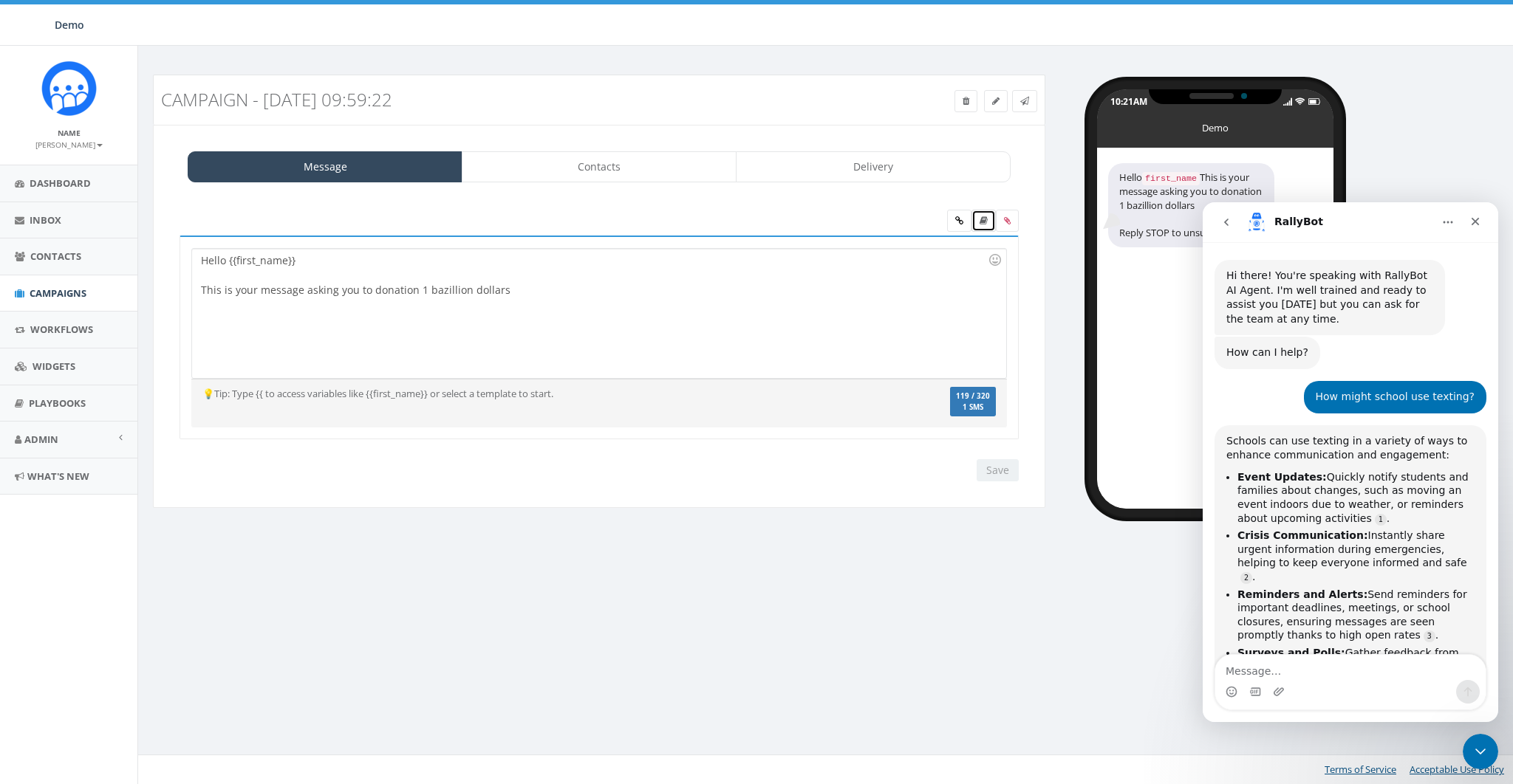
click at [984, 225] on link at bounding box center [983, 221] width 25 height 22
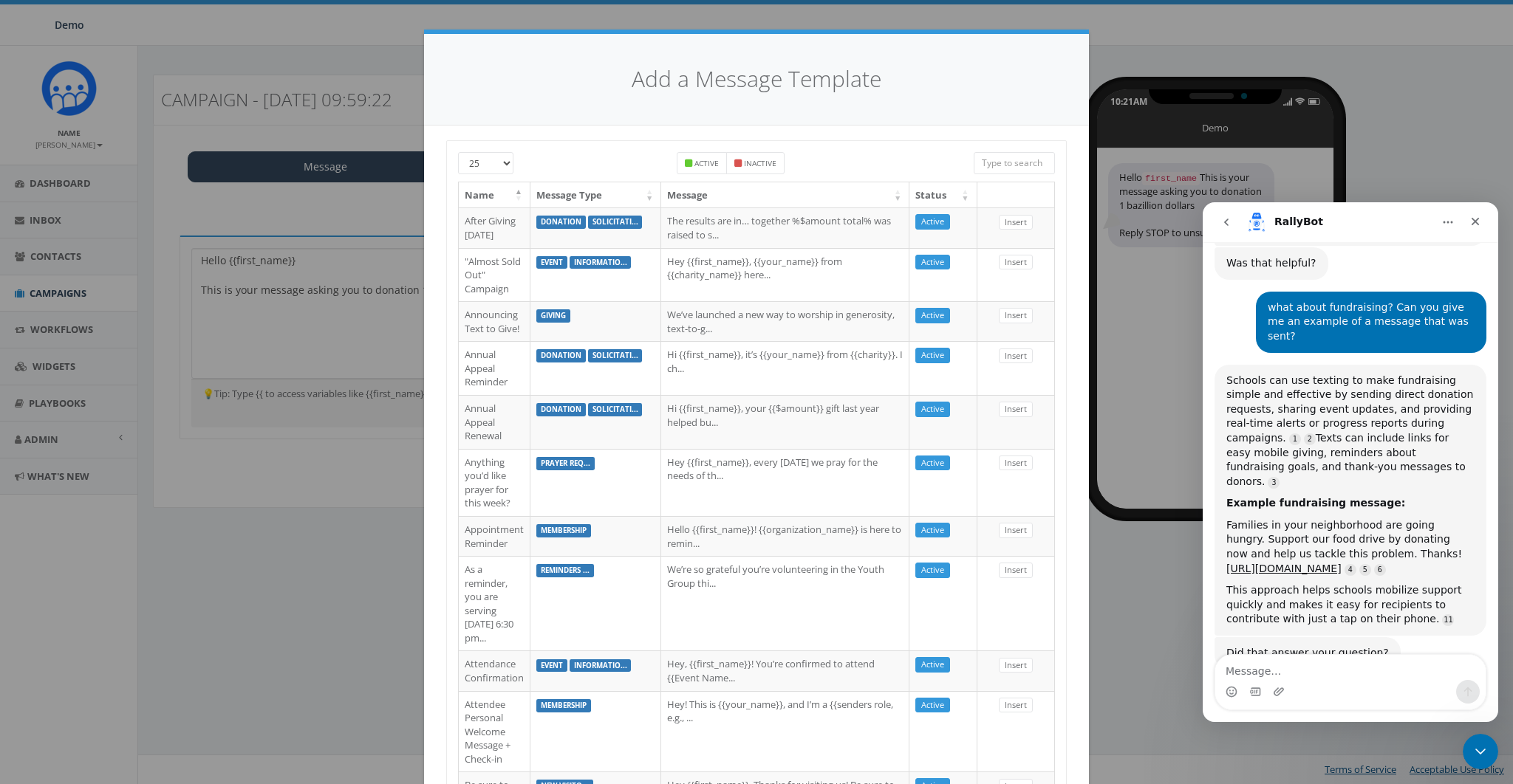
scroll to position [635, 0]
click at [1014, 154] on input "search" at bounding box center [1014, 163] width 81 height 22
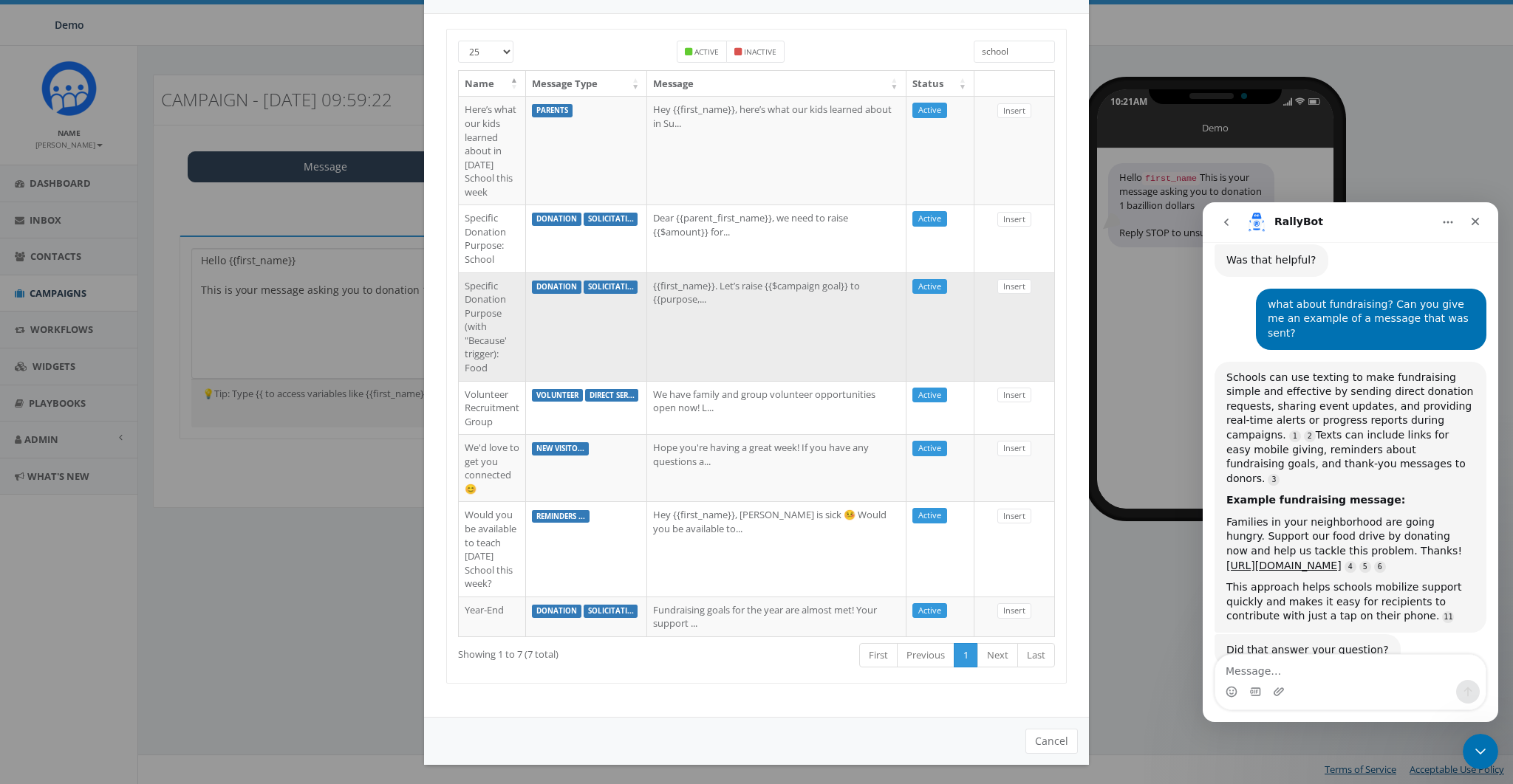
scroll to position [110, 0]
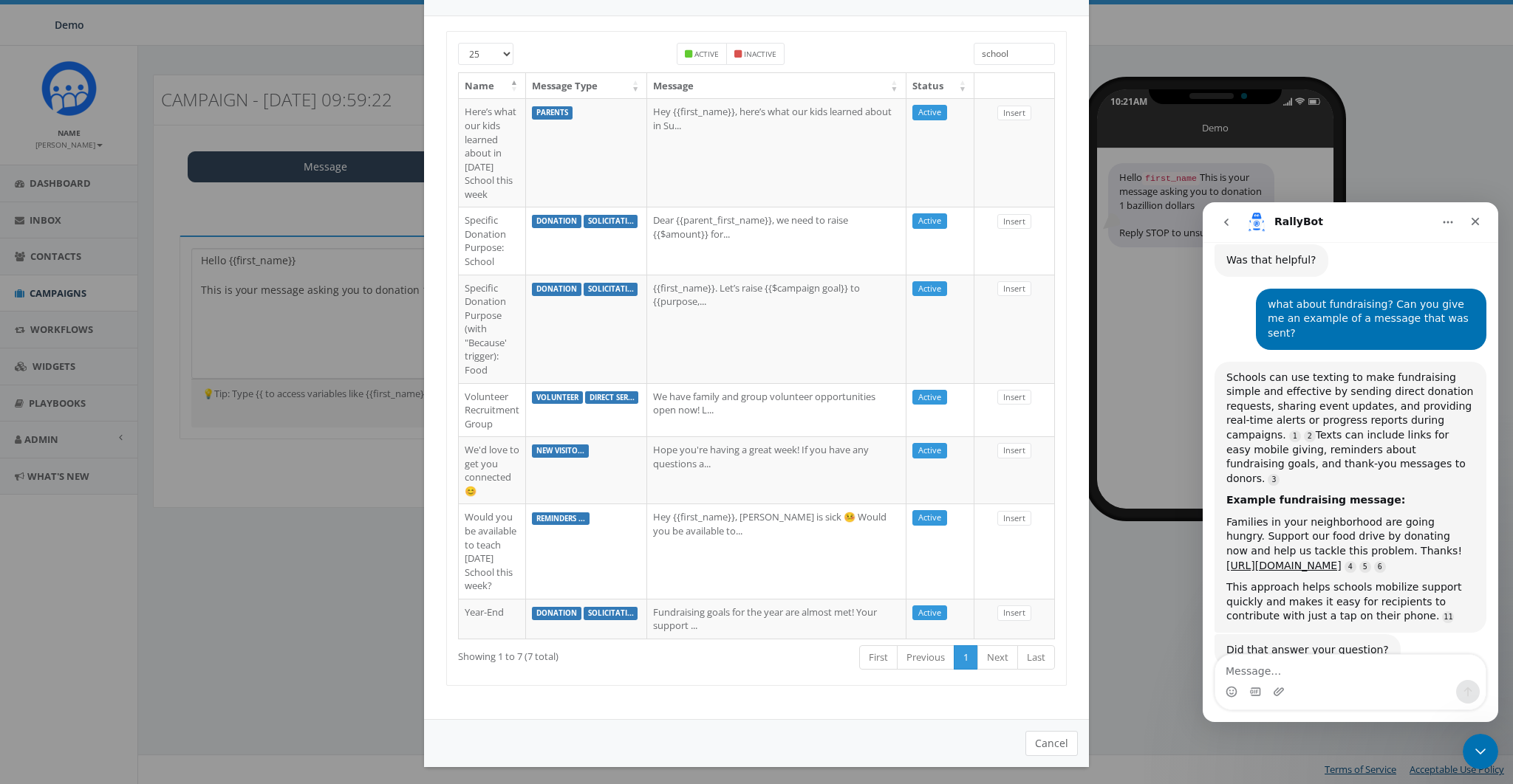
type input "school"
click at [1066, 738] on button "Cancel" at bounding box center [1051, 743] width 52 height 25
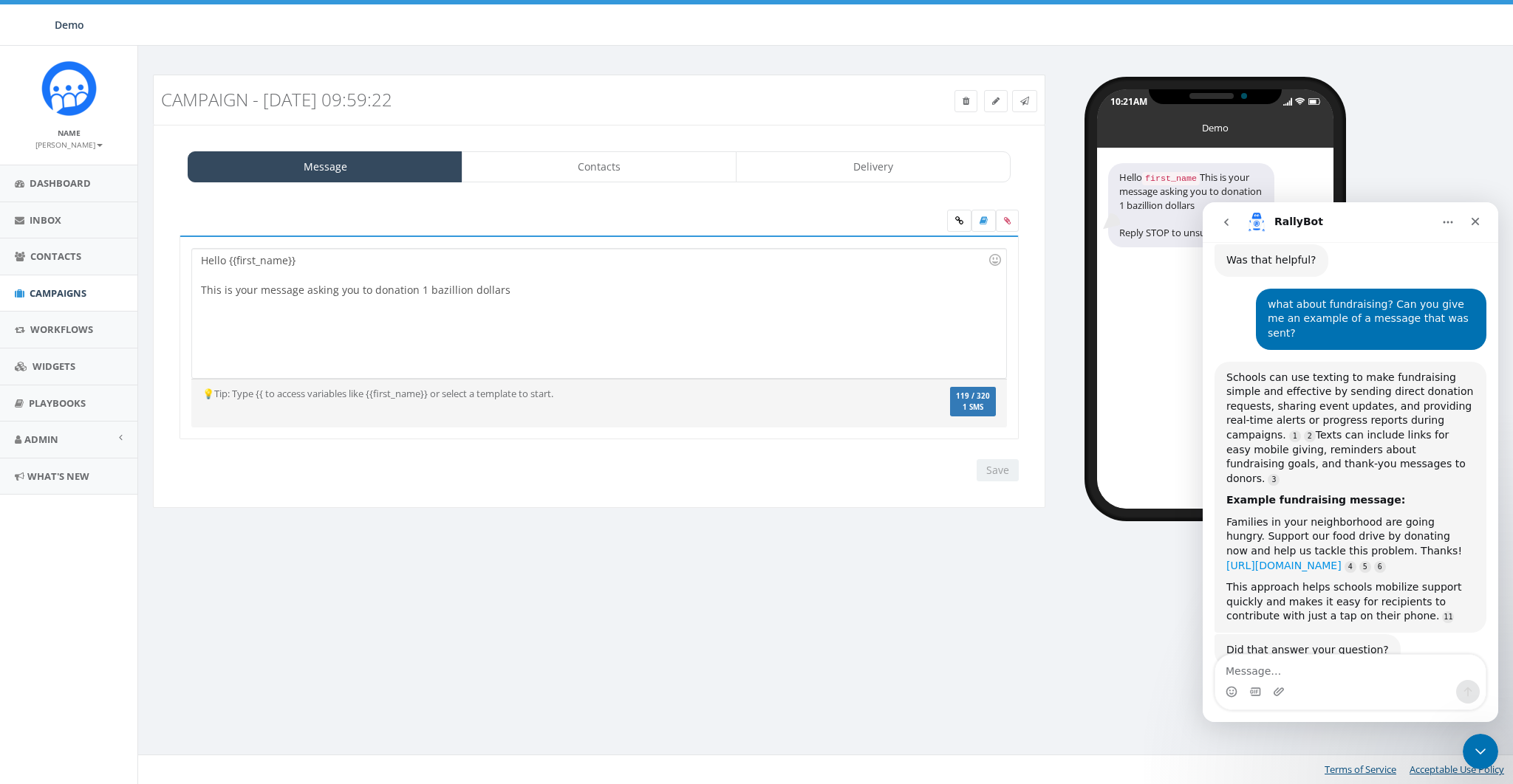
click at [1261, 559] on link "https://fundraiser.link/rally" at bounding box center [1284, 565] width 115 height 12
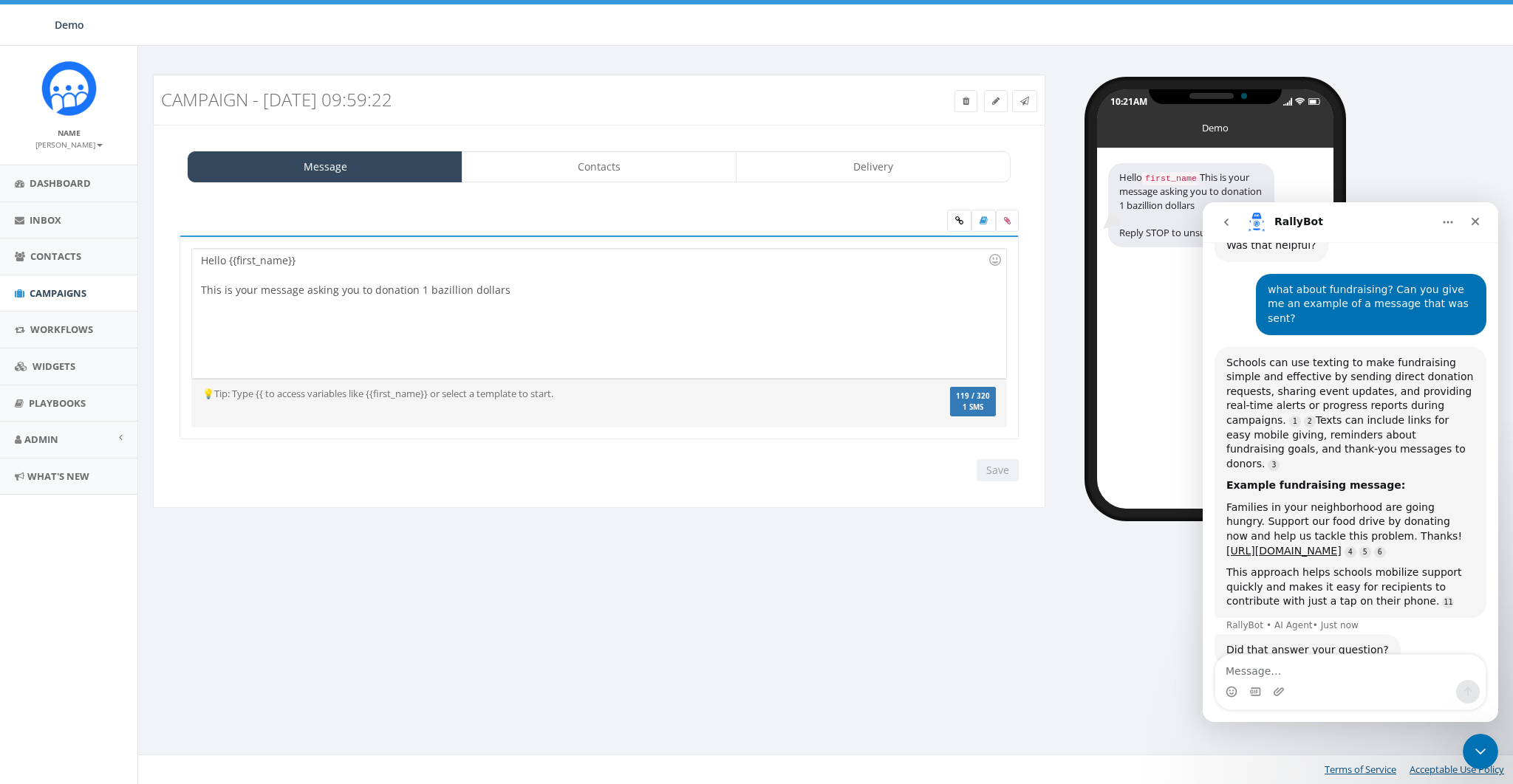
click at [1097, 622] on div "Campaign - 07/28/2025, 09:59:22 Test Message Status: Message Contacts Delivery …" at bounding box center [828, 414] width 1380 height 738
click at [1278, 671] on textarea "Message…" at bounding box center [1350, 667] width 270 height 25
paste textarea "https://hub.rallycorp.com/Rally-Corp-Mobile-Fundraising-Case-Studies-2397a2f5a0…"
type textarea "Yes, what about pulling from this case study here: https://hub.rallycorp.com/Ra…"
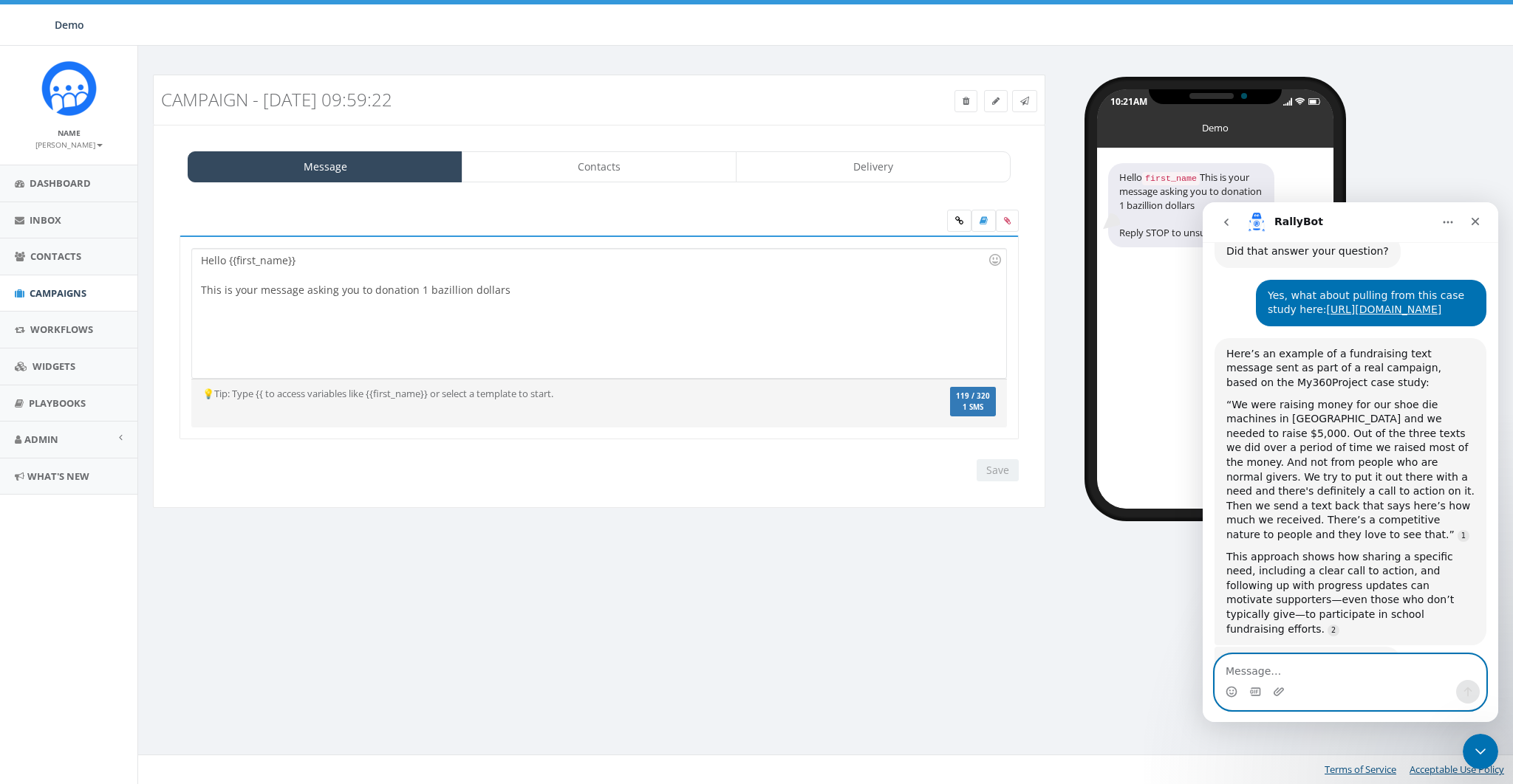
scroll to position [1061, 0]
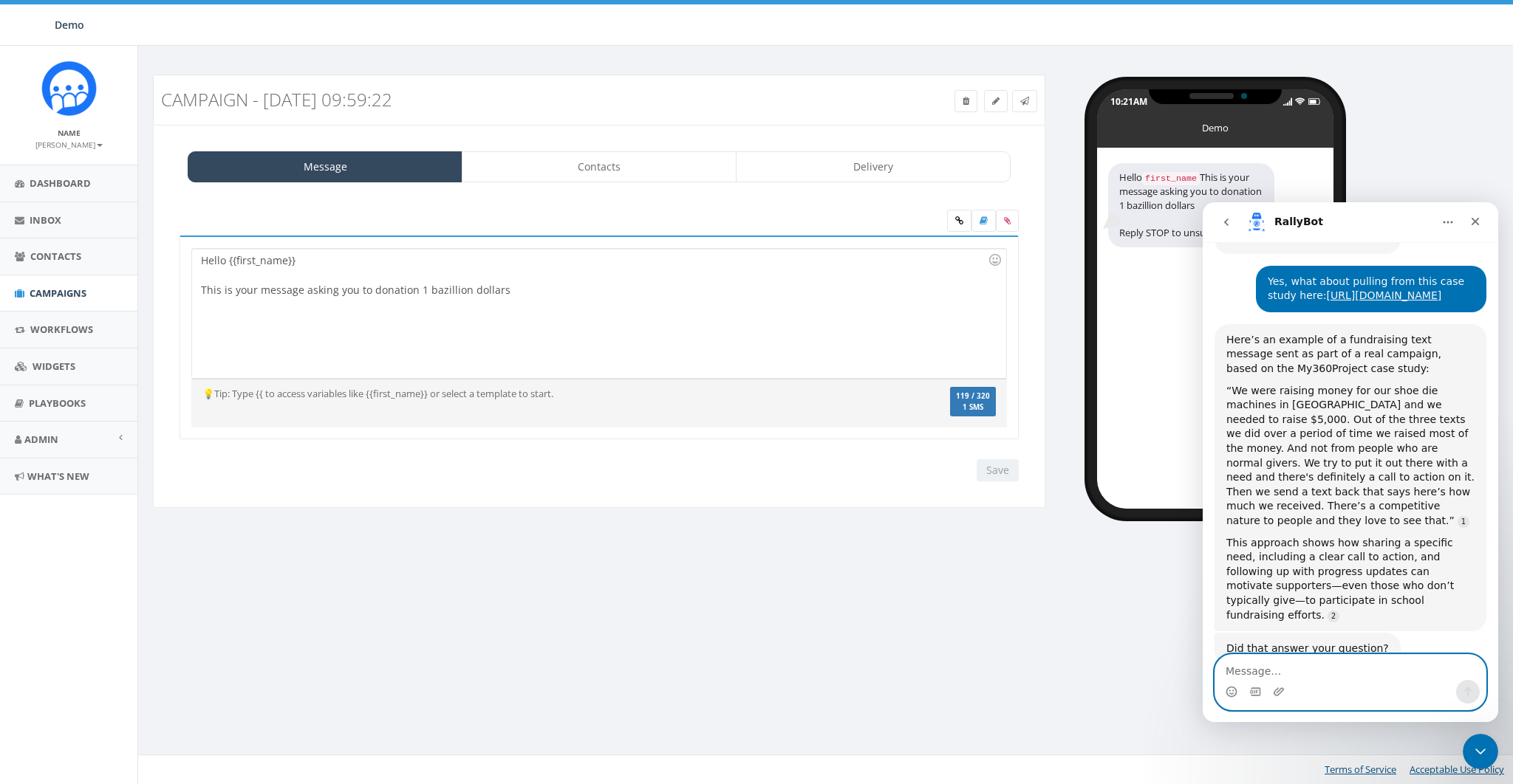
click at [1308, 674] on textarea "Message…" at bounding box center [1350, 667] width 270 height 25
type textarea "Talk to a human (this is James)"
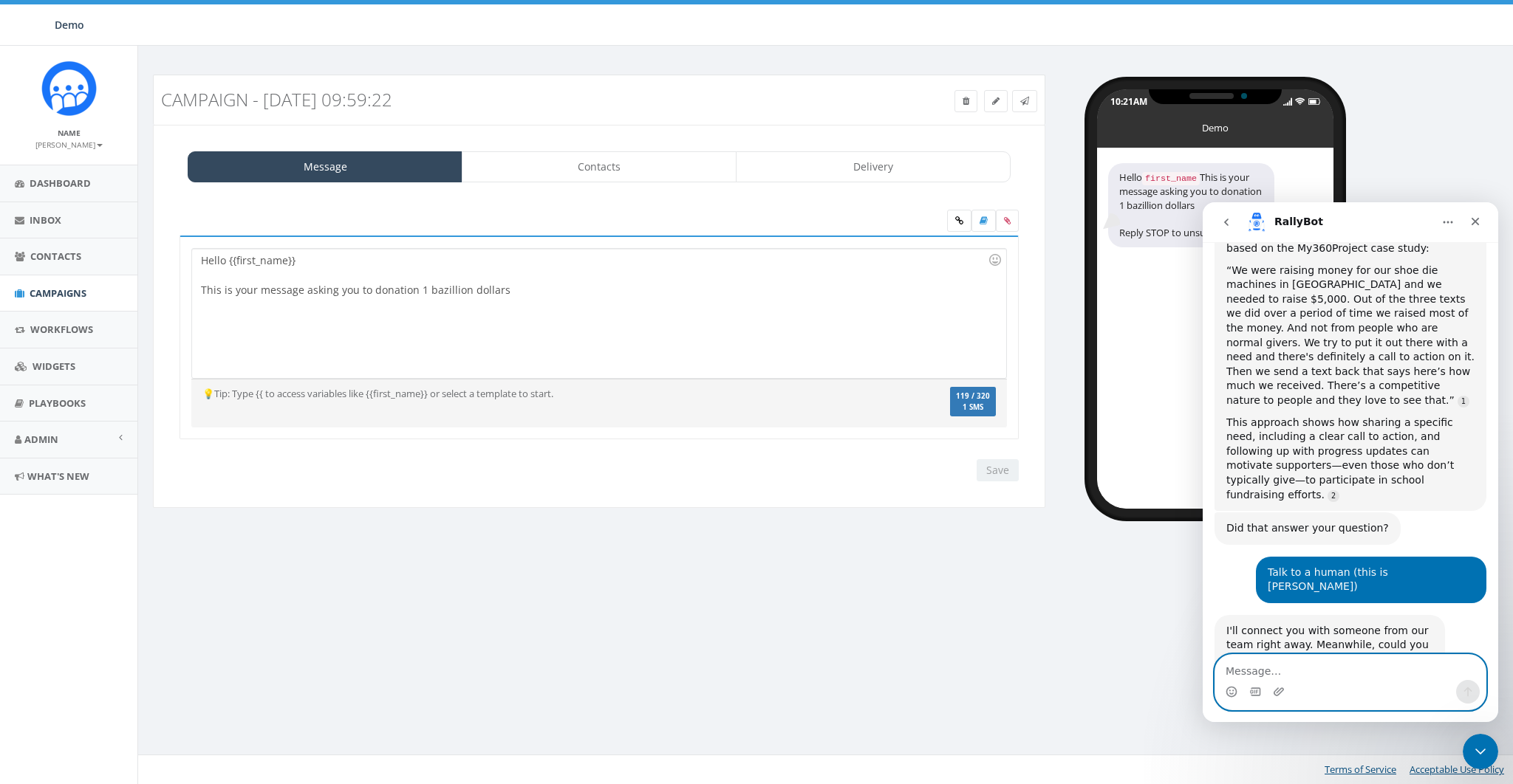
scroll to position [1207, 0]
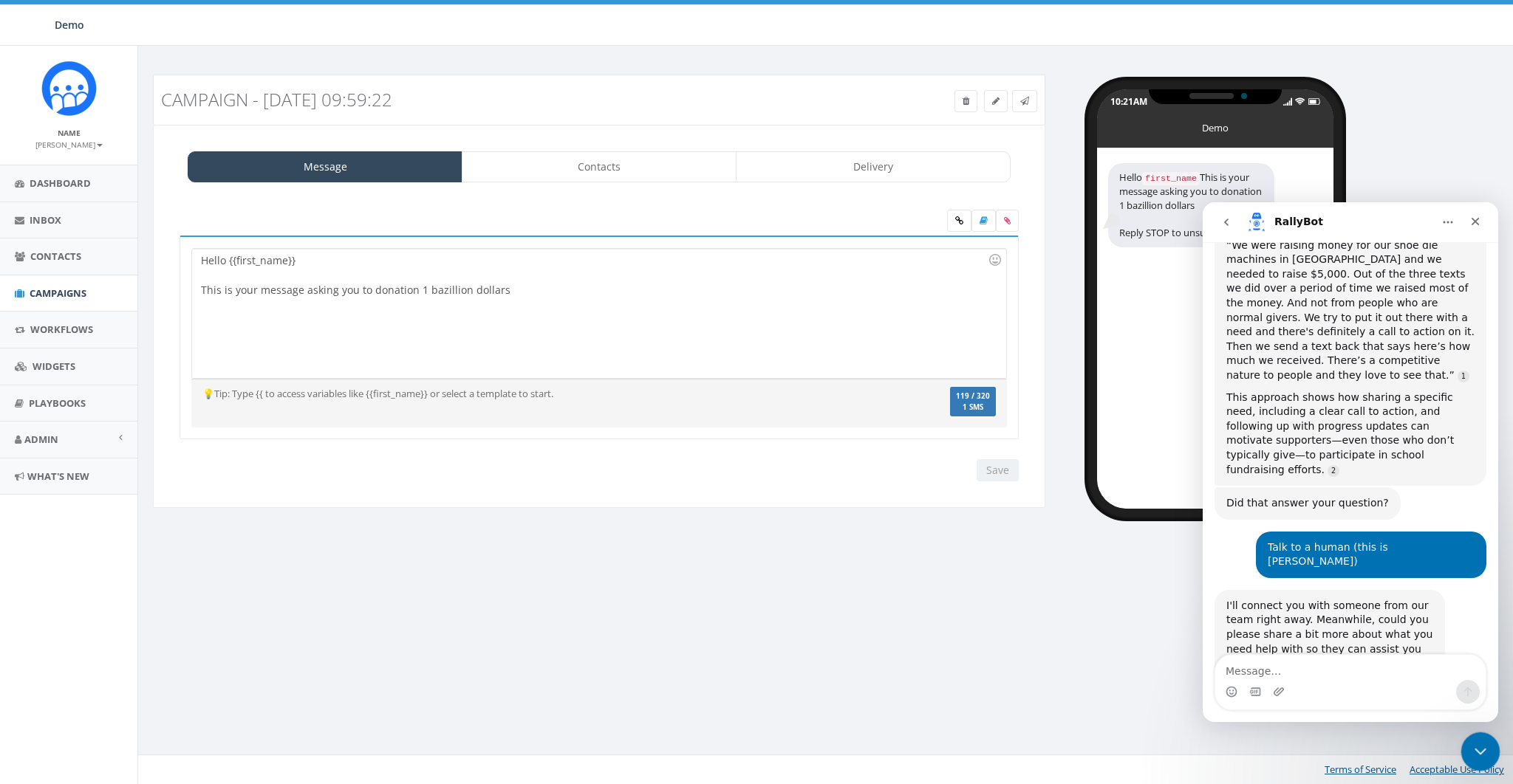
click at [1473, 757] on icon "Close Intercom Messenger" at bounding box center [1477, 749] width 18 height 18
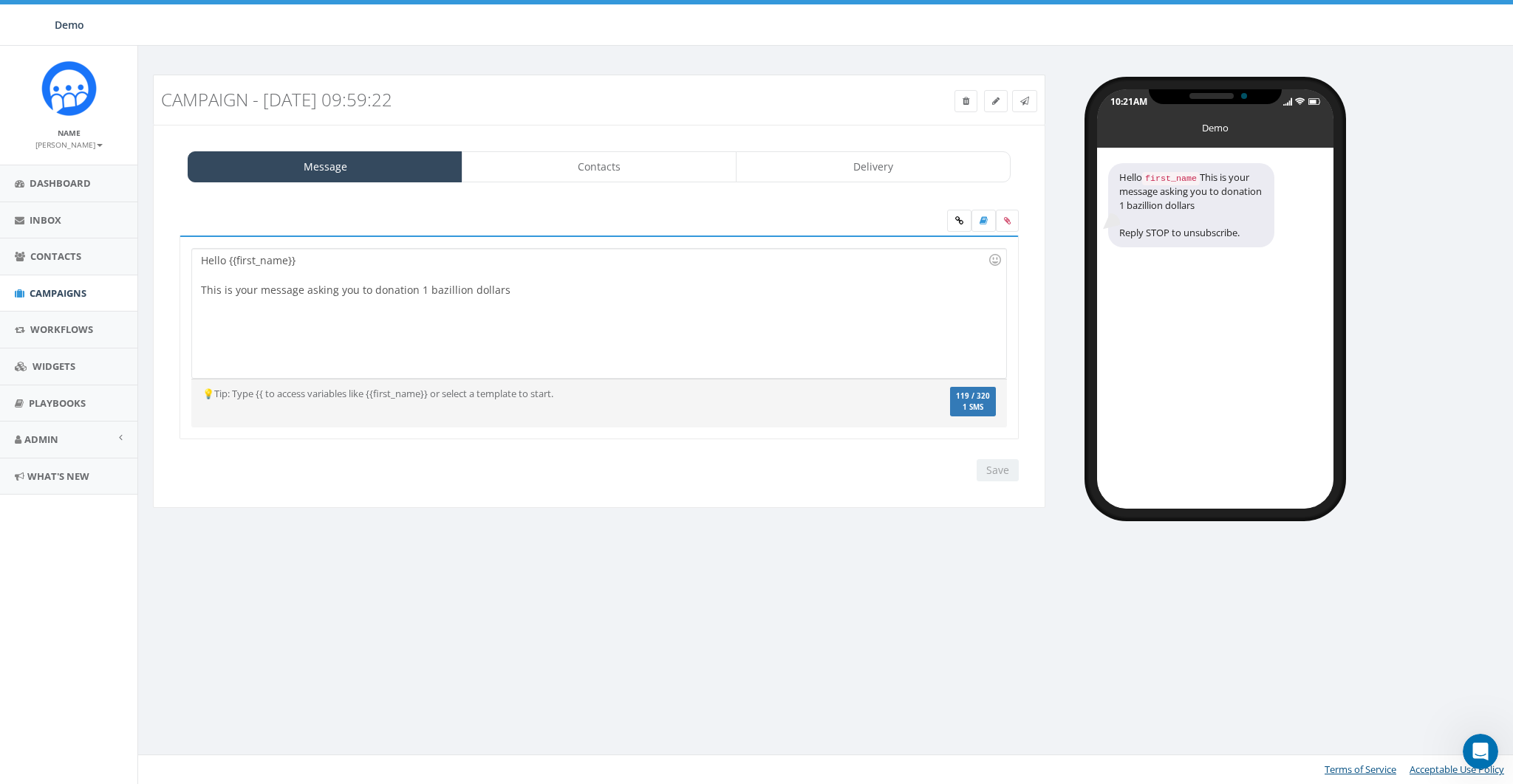
scroll to position [1192, 0]
